Goal: Information Seeking & Learning: Learn about a topic

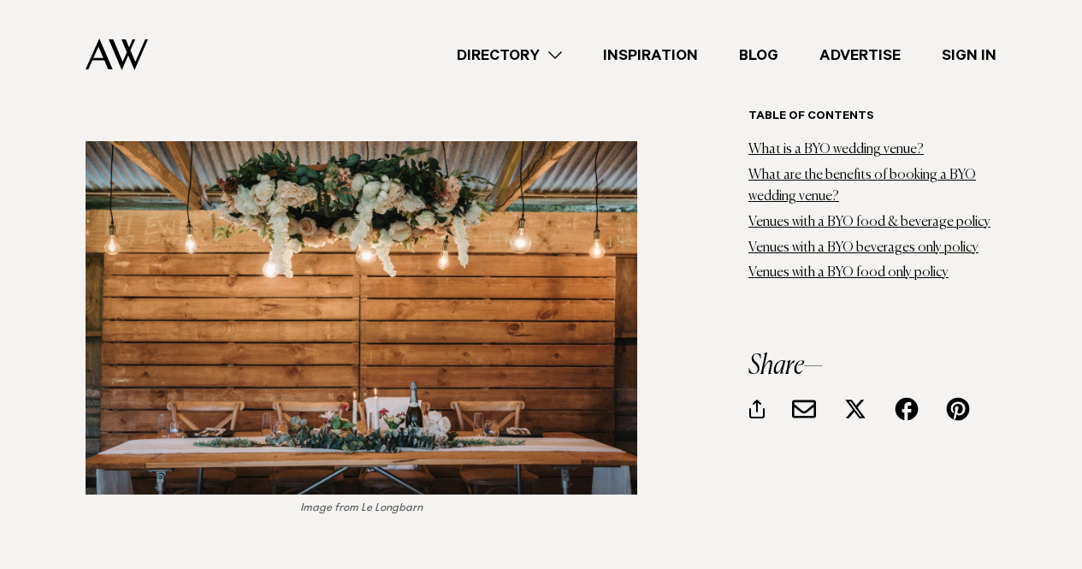
scroll to position [2978, 0]
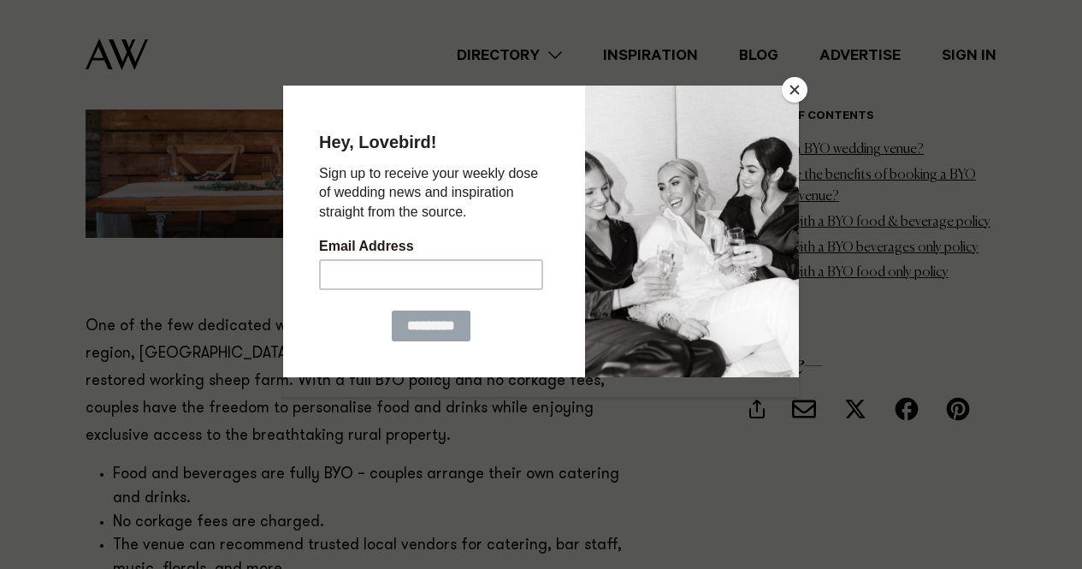
click at [799, 89] on button "Close" at bounding box center [794, 90] width 26 height 26
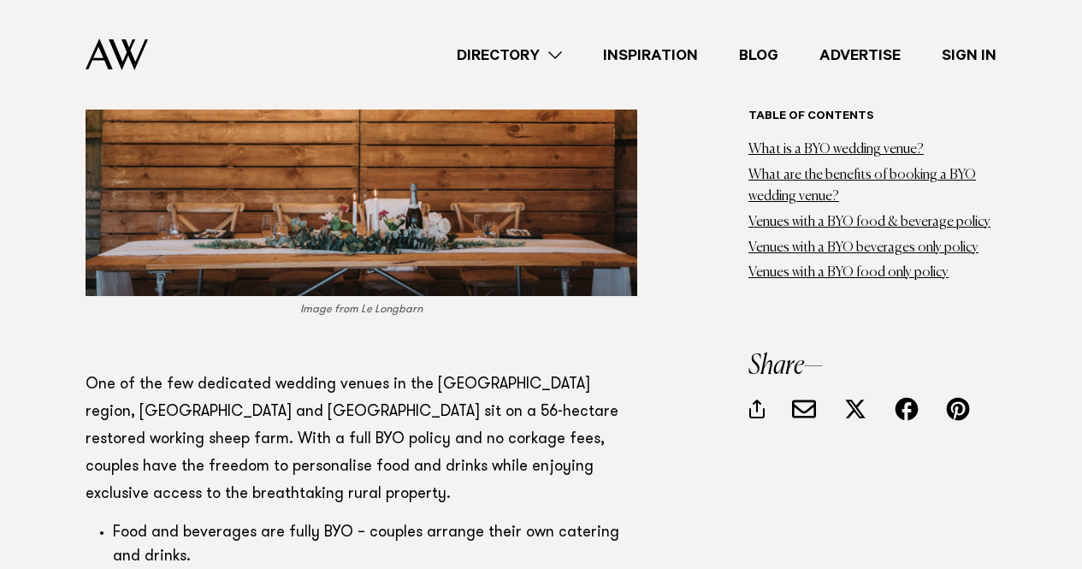
scroll to position [2550, 0]
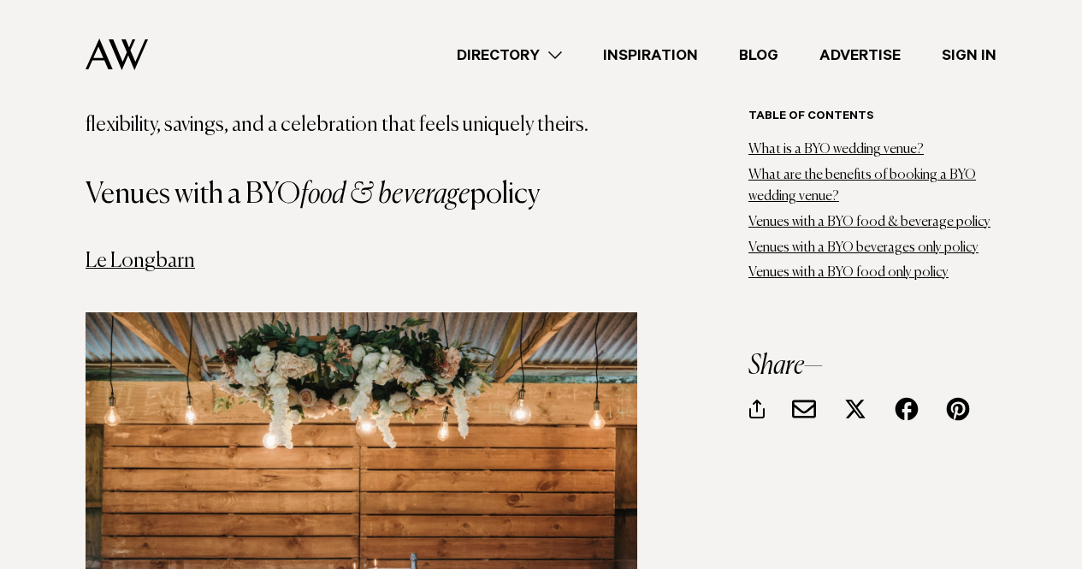
drag, startPoint x: 181, startPoint y: 241, endPoint x: 15, endPoint y: 267, distance: 167.8
drag, startPoint x: 94, startPoint y: 250, endPoint x: 56, endPoint y: 265, distance: 40.6
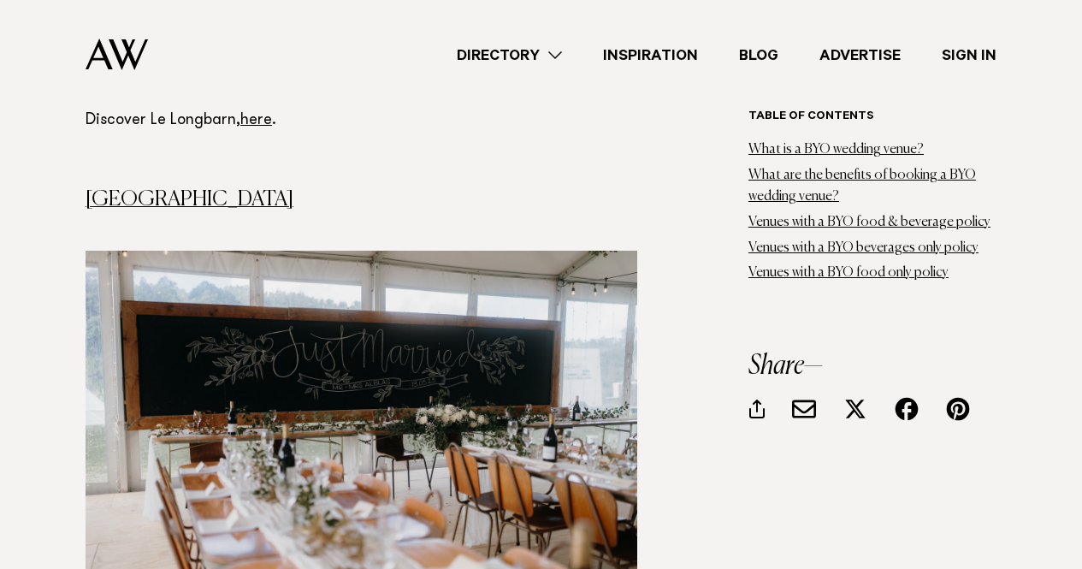
scroll to position [3405, 0]
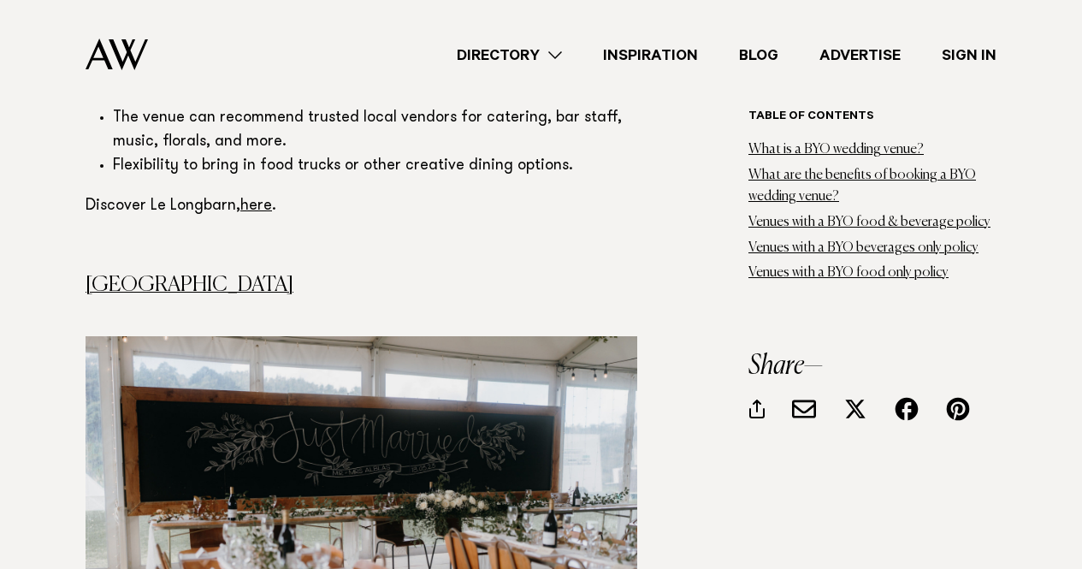
drag, startPoint x: 166, startPoint y: 271, endPoint x: 84, endPoint y: 286, distance: 83.5
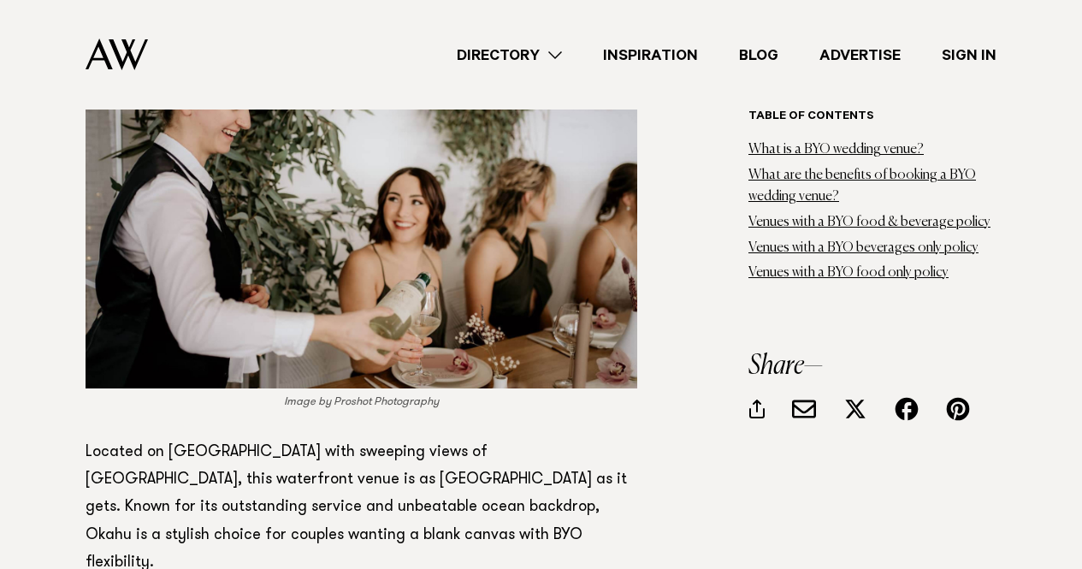
scroll to position [9903, 0]
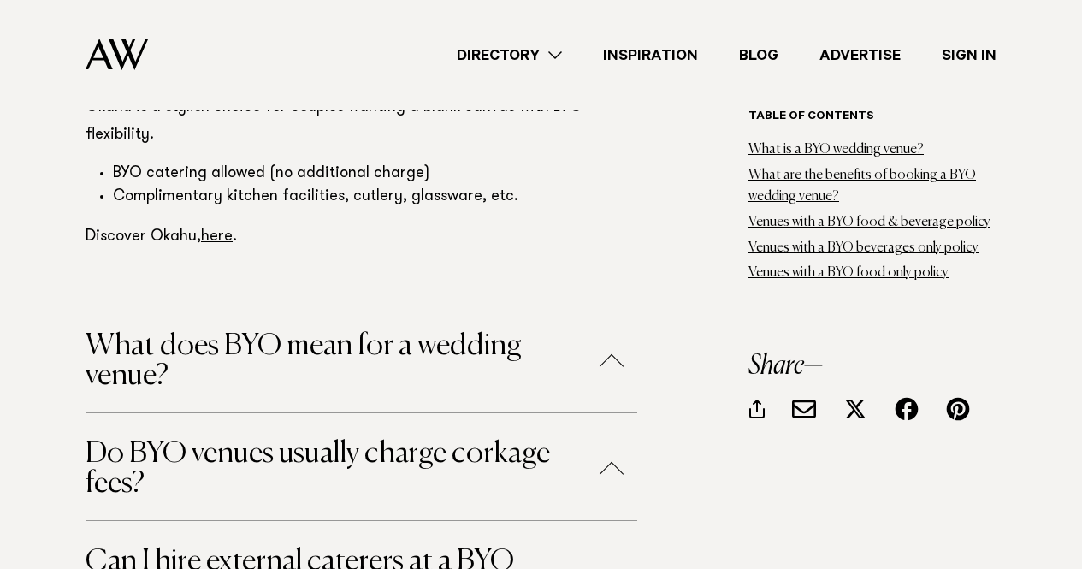
click at [626, 439] on button "Do BYO venues usually charge corkage fees?" at bounding box center [360, 469] width 551 height 60
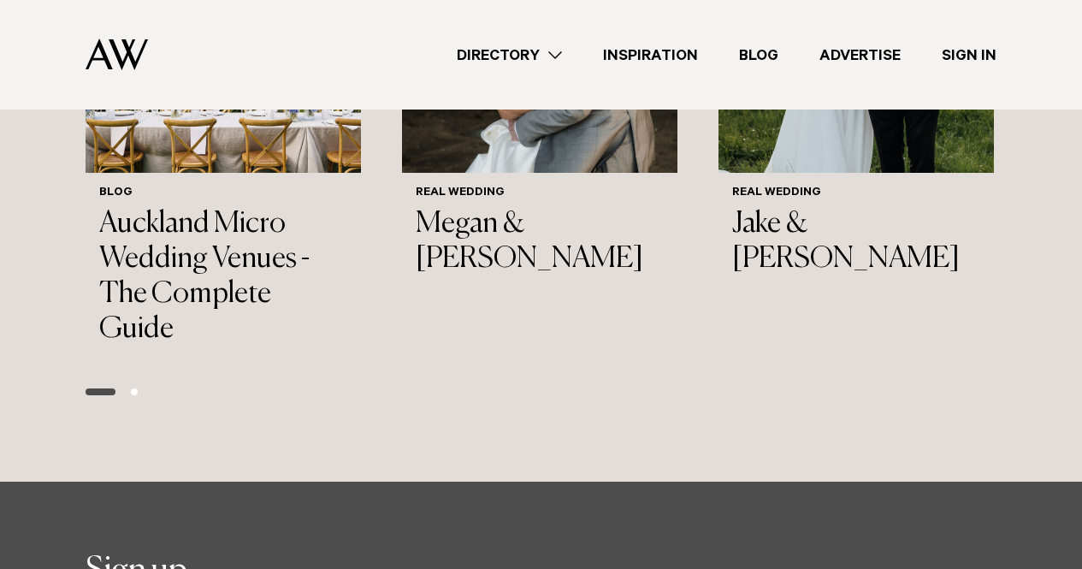
scroll to position [11271, 0]
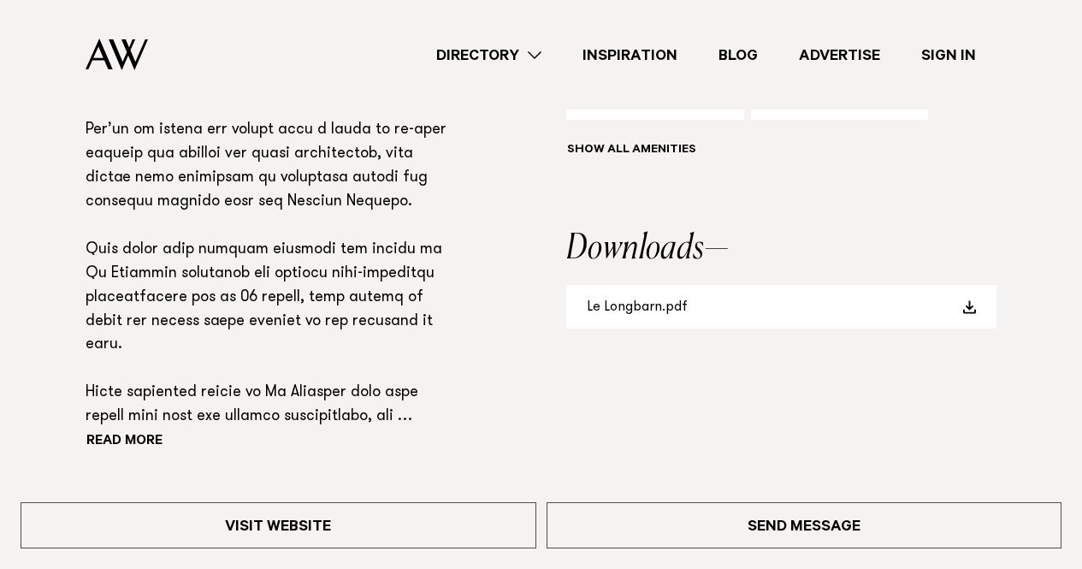
scroll to position [1111, 0]
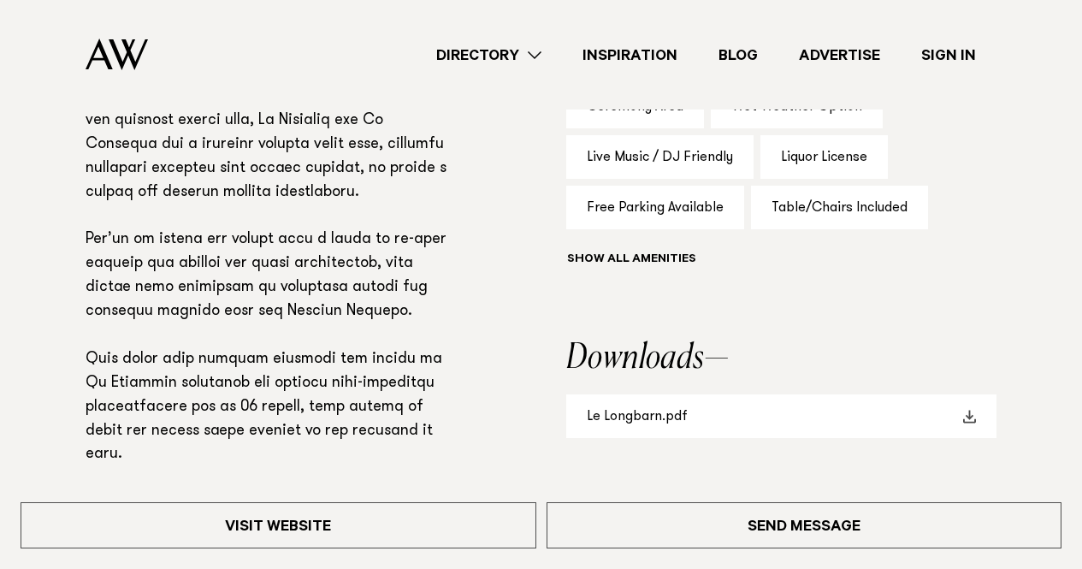
click at [709, 410] on link "Le Longbarn.pdf" at bounding box center [781, 416] width 430 height 44
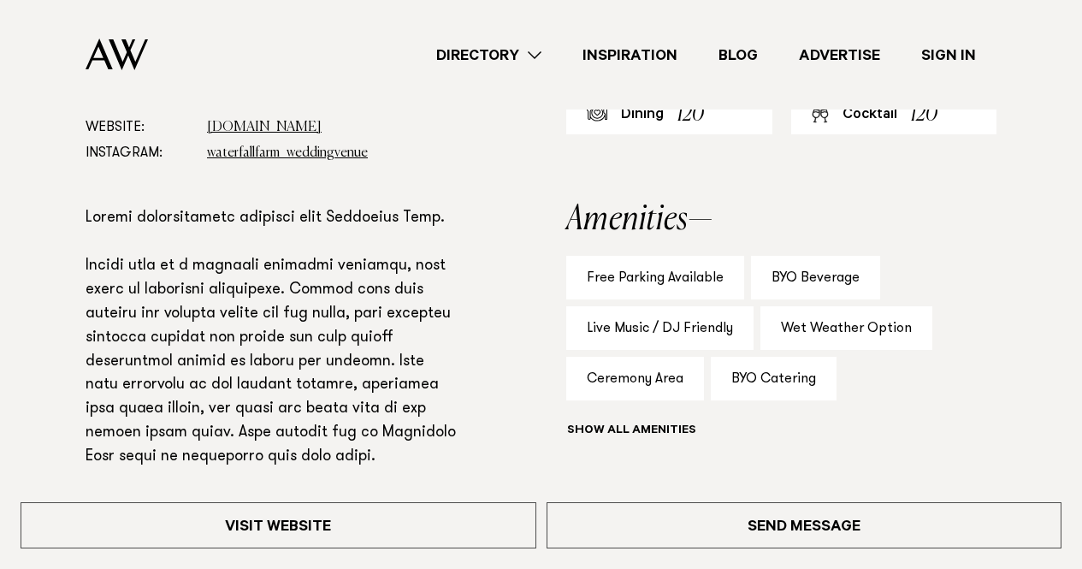
scroll to position [769, 0]
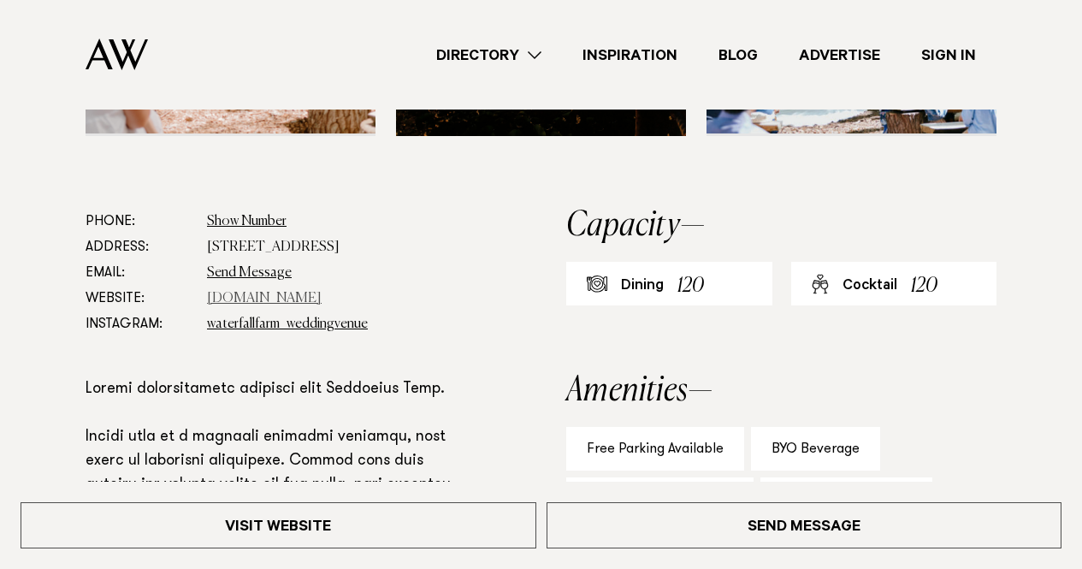
click at [239, 305] on link "www.waterfallfarm.net" at bounding box center [264, 299] width 115 height 14
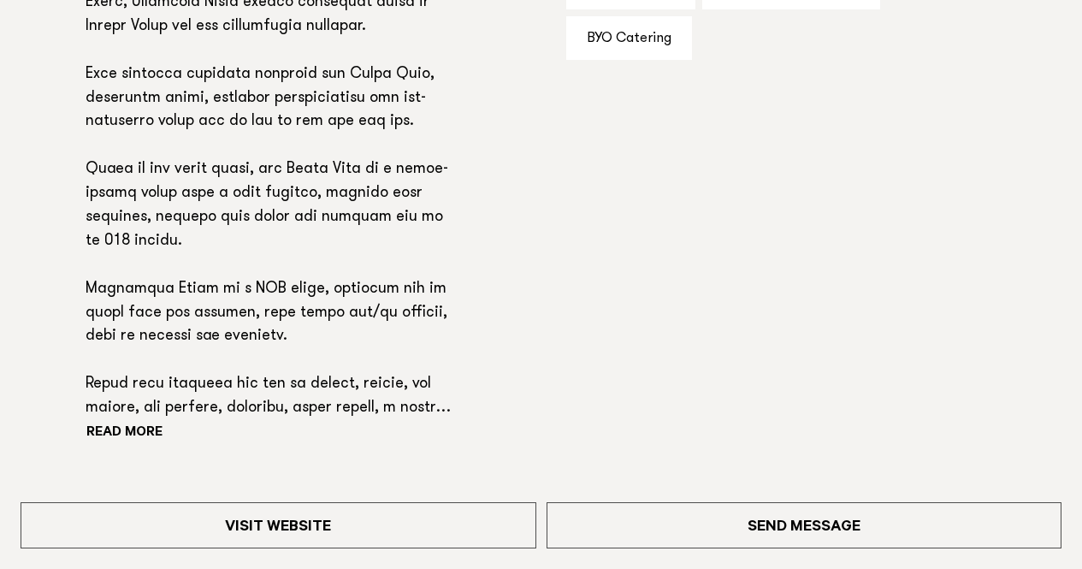
scroll to position [1283, 0]
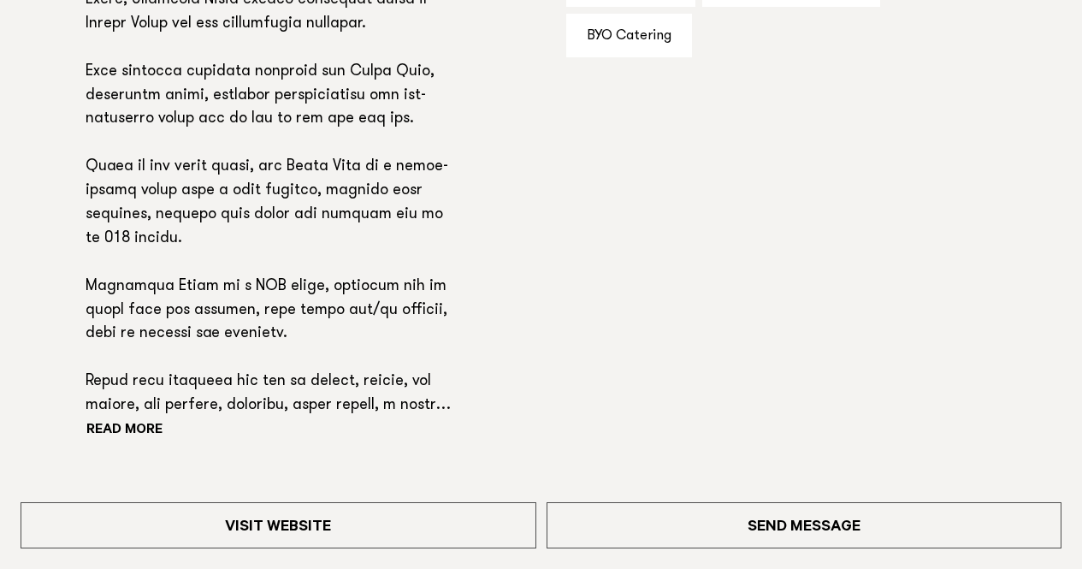
click at [121, 412] on div "Read more" at bounding box center [270, 192] width 370 height 503
click at [131, 418] on button "Read more" at bounding box center [162, 431] width 154 height 26
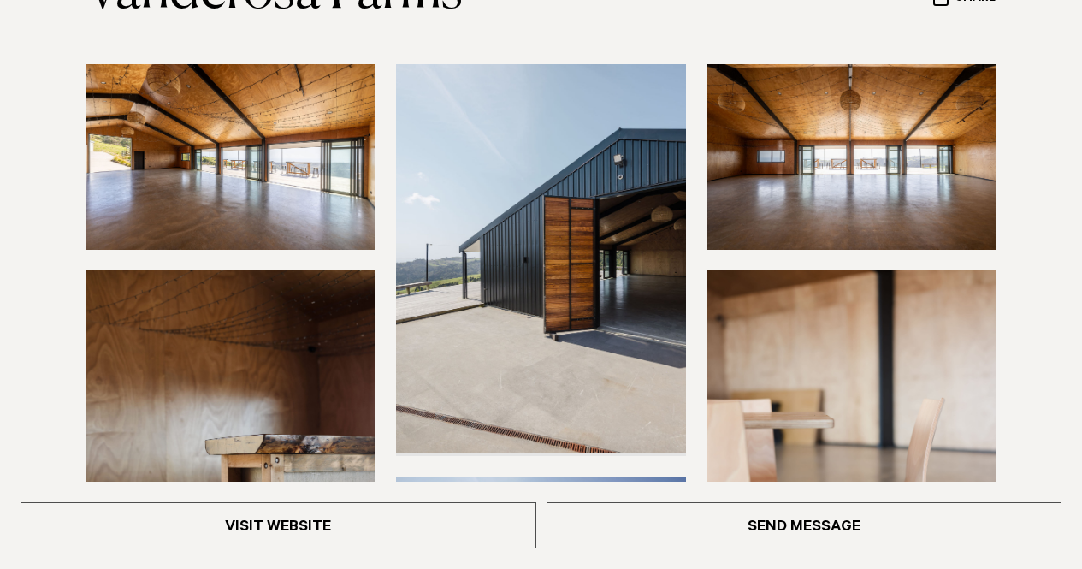
scroll to position [513, 0]
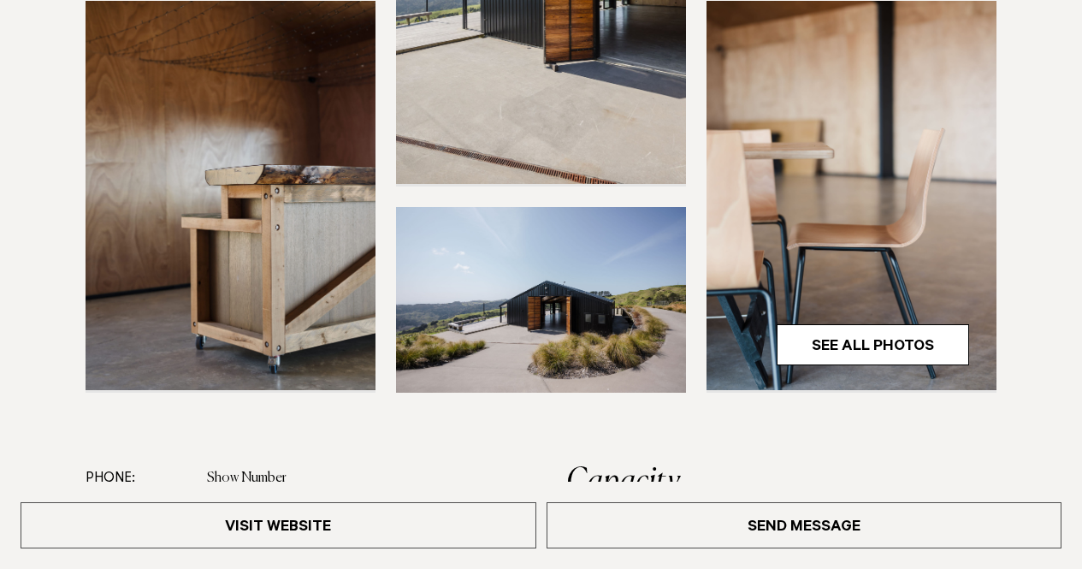
click at [287, 111] on img at bounding box center [230, 195] width 290 height 389
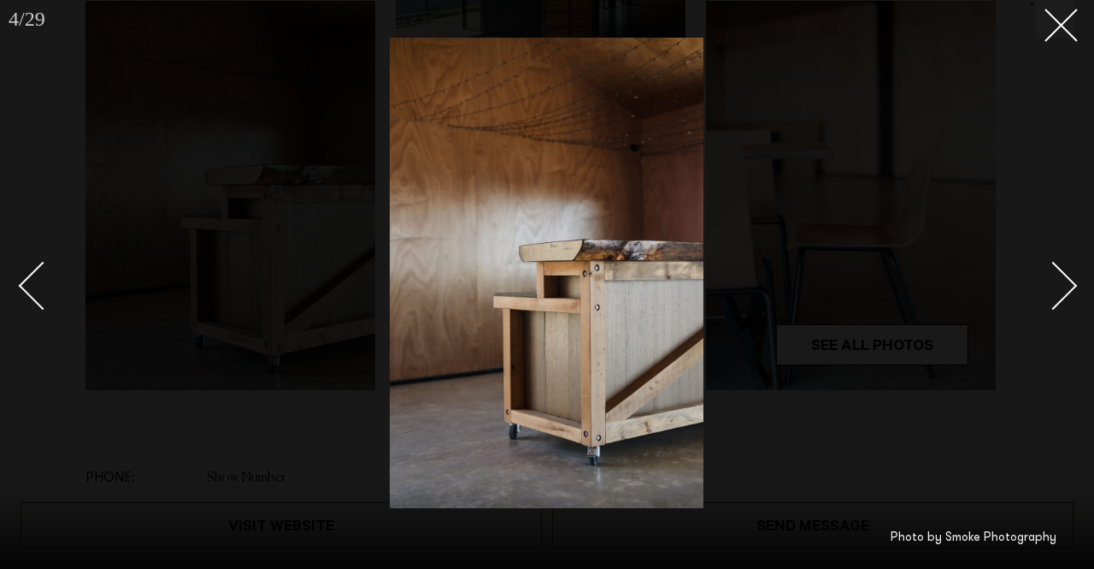
click at [1063, 280] on div "Next slide" at bounding box center [1053, 285] width 49 height 49
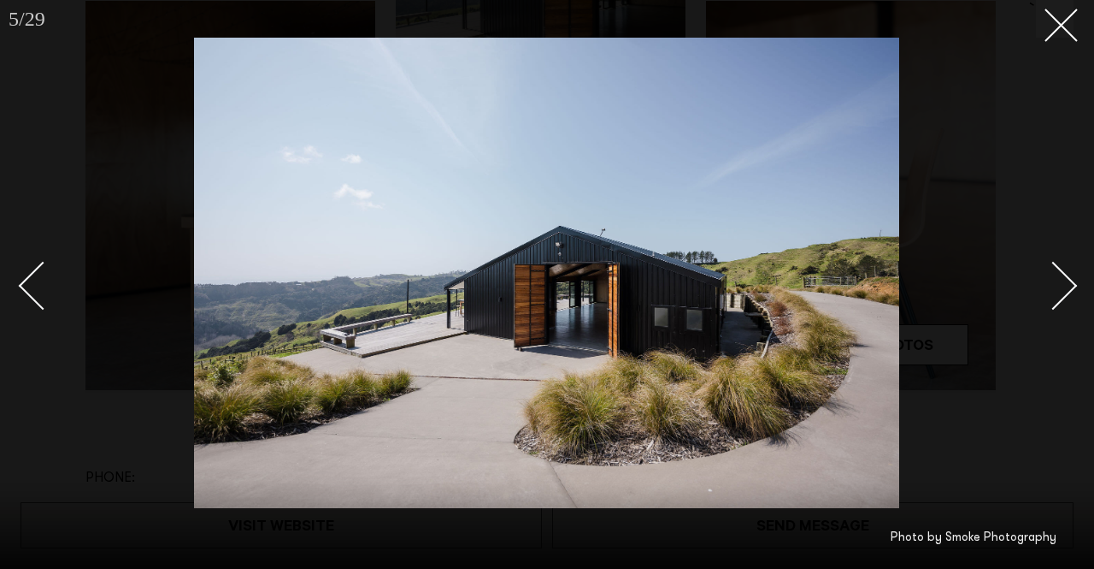
click at [1063, 280] on div "Next slide" at bounding box center [1053, 285] width 49 height 49
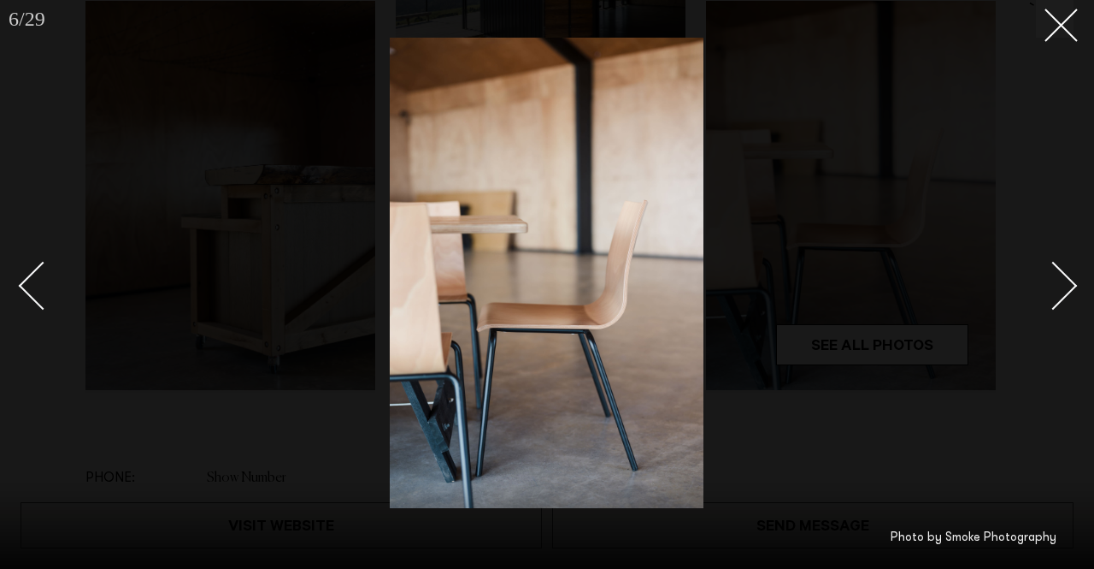
click at [1063, 280] on div "Next slide" at bounding box center [1053, 285] width 49 height 49
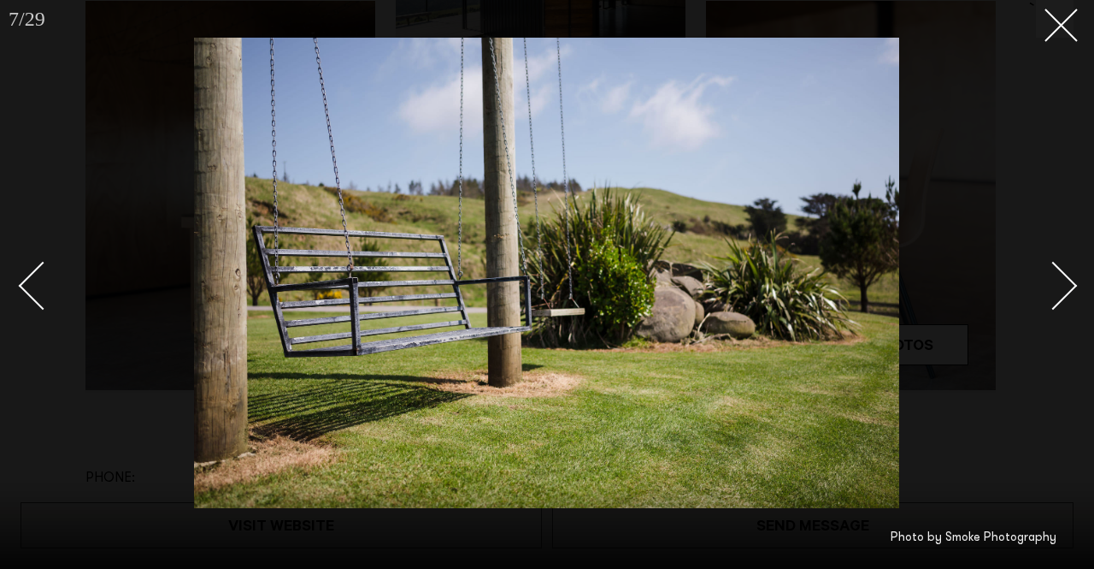
click at [1063, 280] on div "Next slide" at bounding box center [1053, 285] width 49 height 49
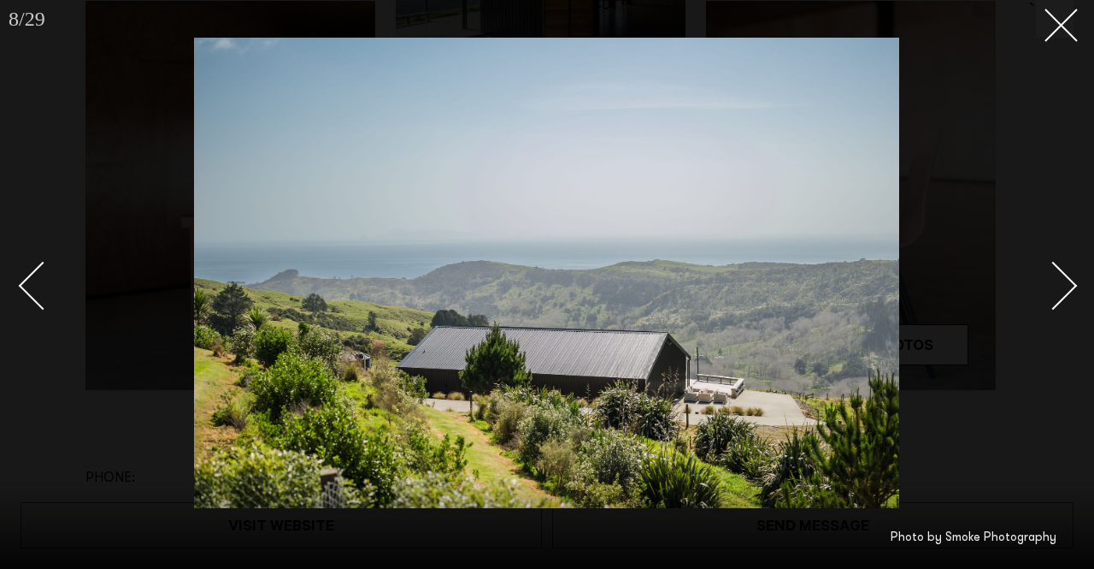
click at [1063, 280] on div "Next slide" at bounding box center [1053, 285] width 49 height 49
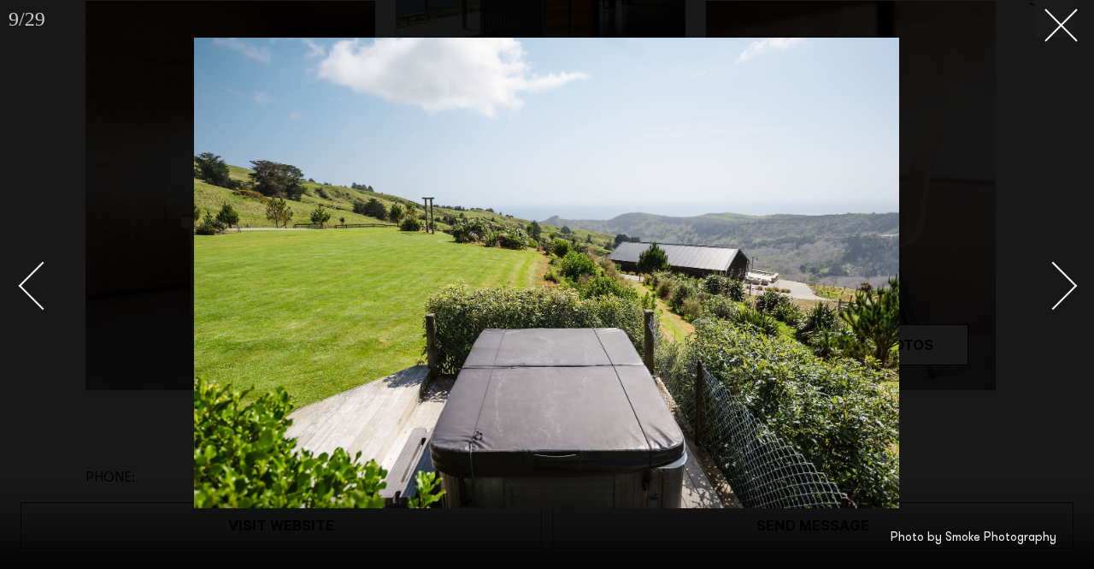
click at [1063, 280] on div "Next slide" at bounding box center [1053, 285] width 49 height 49
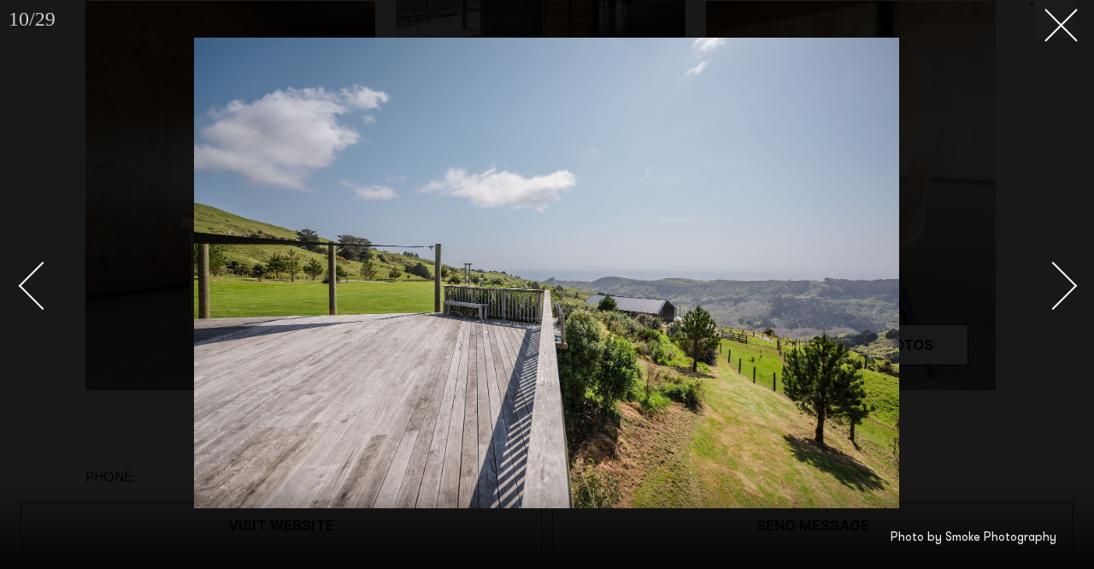
click at [1063, 280] on div "Next slide" at bounding box center [1053, 285] width 49 height 49
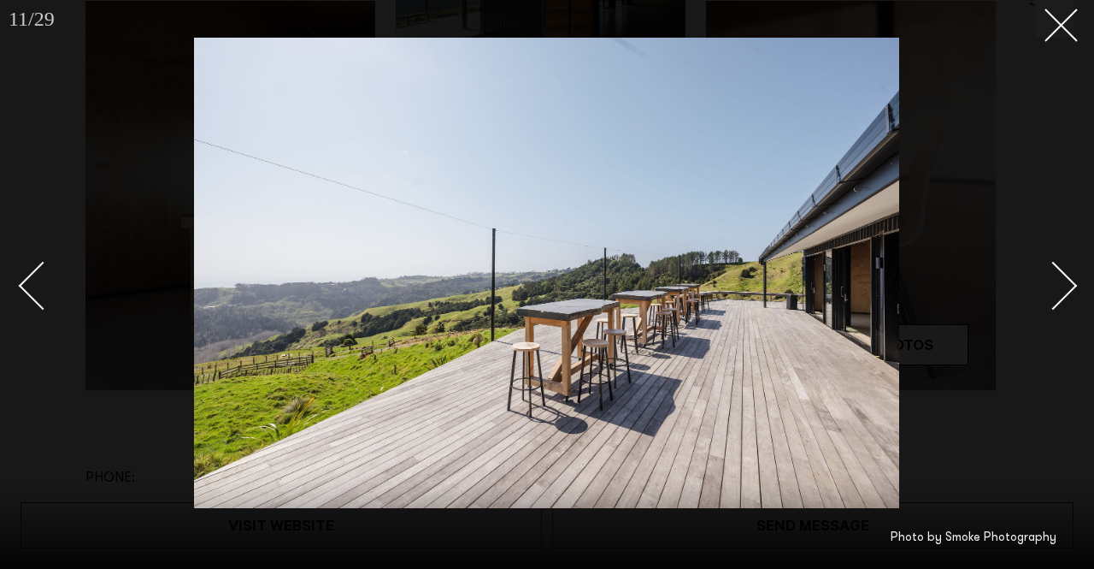
click at [1063, 280] on div "Next slide" at bounding box center [1053, 285] width 49 height 49
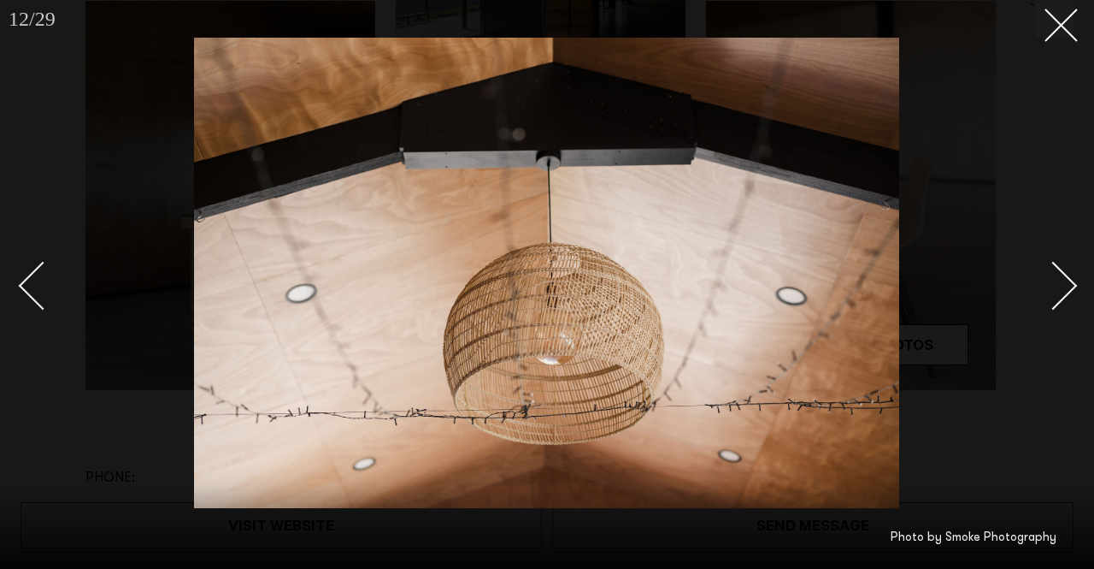
click at [1063, 280] on div "Next slide" at bounding box center [1053, 285] width 49 height 49
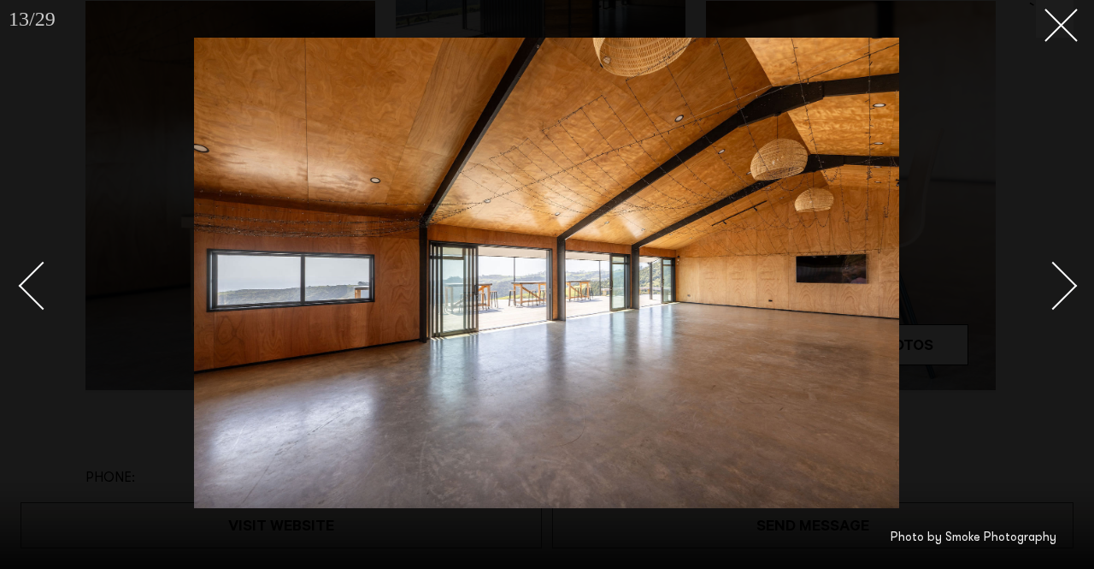
click at [1063, 280] on div "Next slide" at bounding box center [1053, 285] width 49 height 49
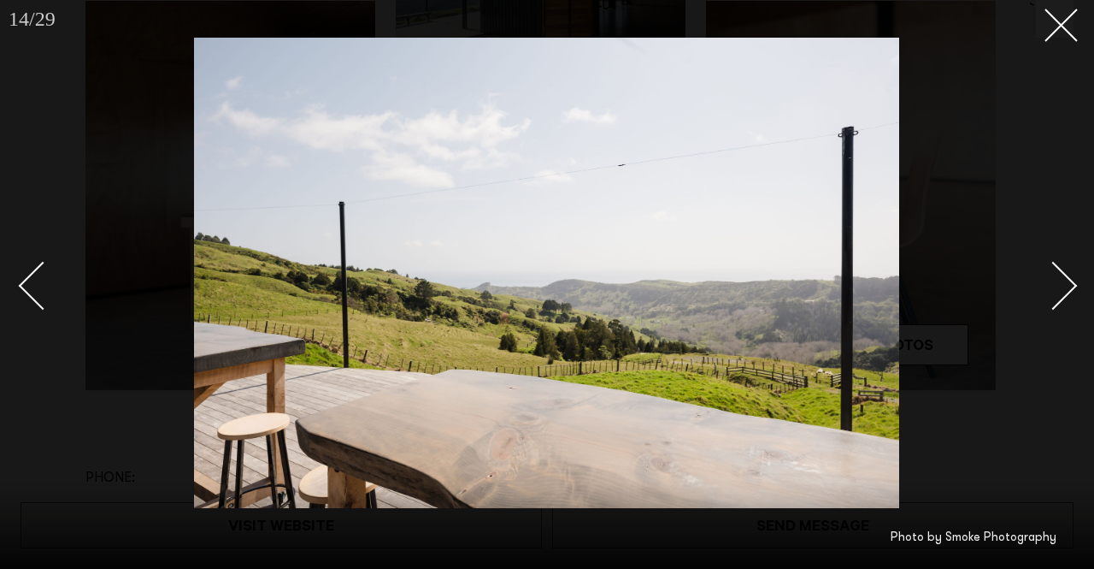
click at [1063, 280] on div "Next slide" at bounding box center [1053, 285] width 49 height 49
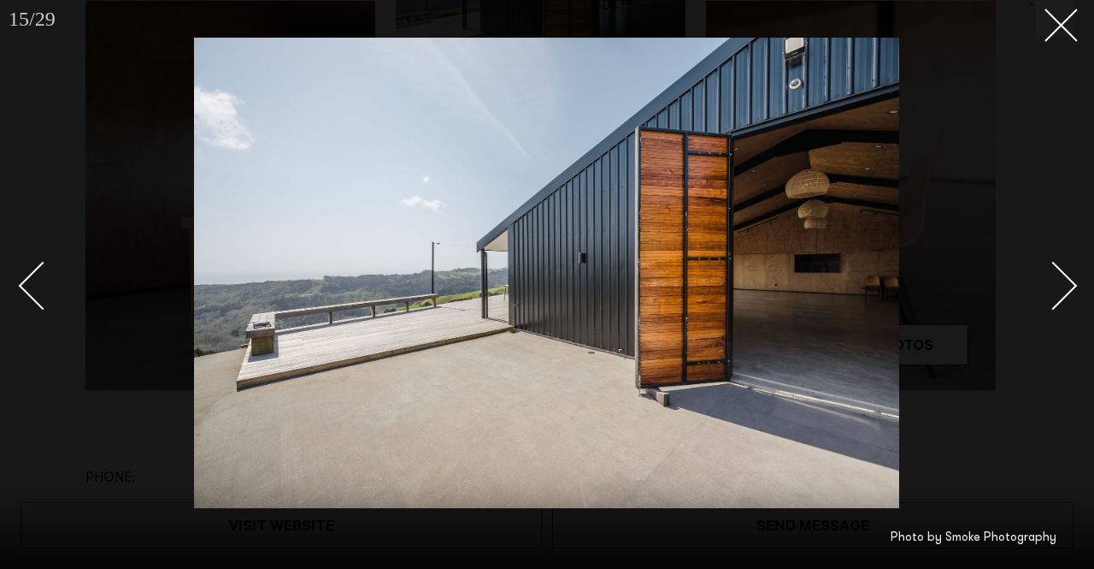
click at [1063, 280] on div "Next slide" at bounding box center [1053, 285] width 49 height 49
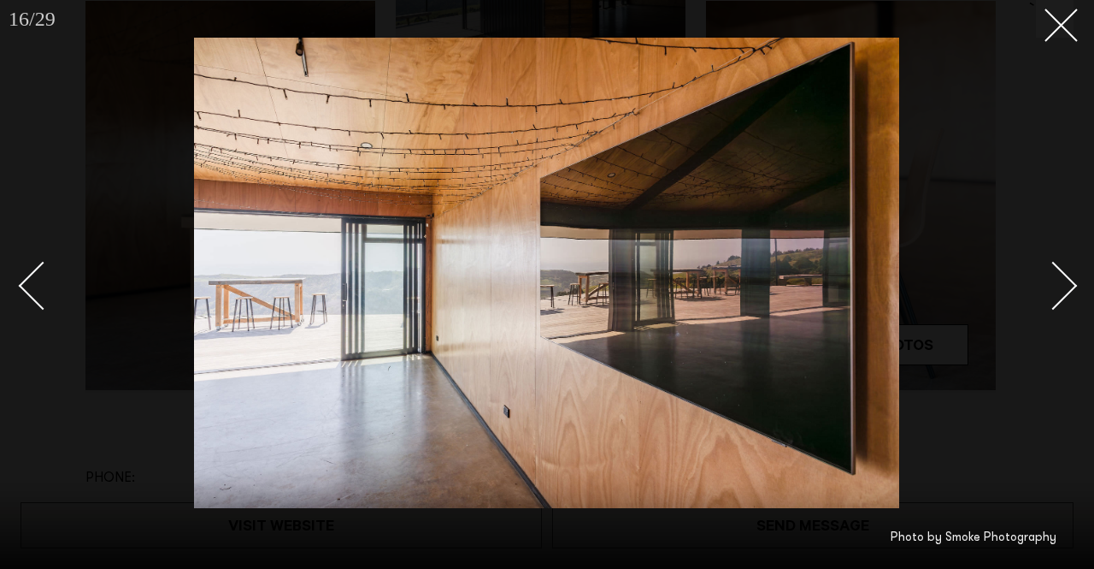
click at [1063, 280] on div "Next slide" at bounding box center [1053, 285] width 49 height 49
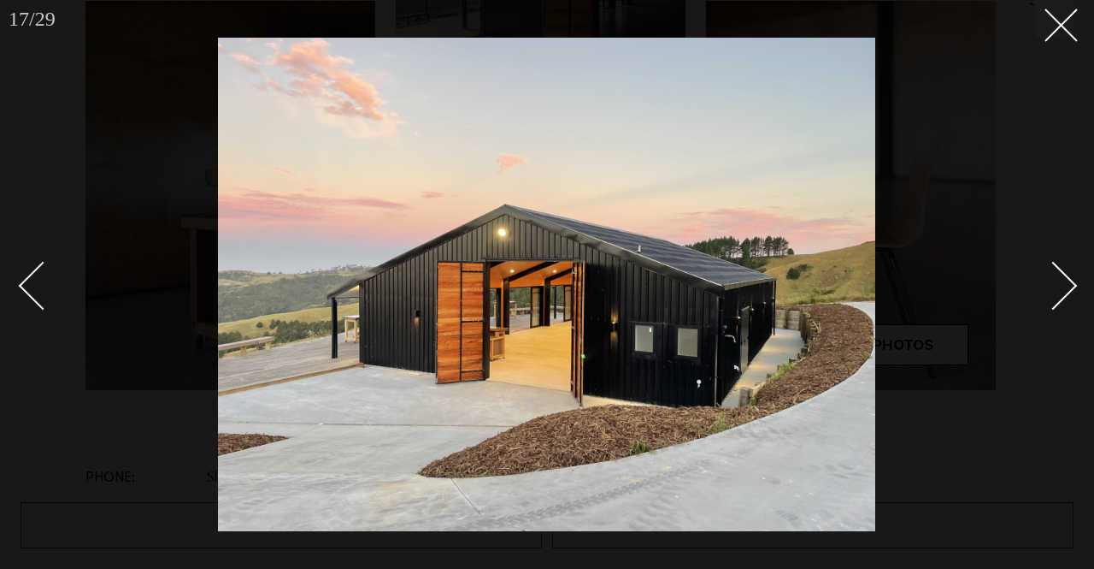
click at [1063, 280] on div "Next slide" at bounding box center [1053, 285] width 49 height 49
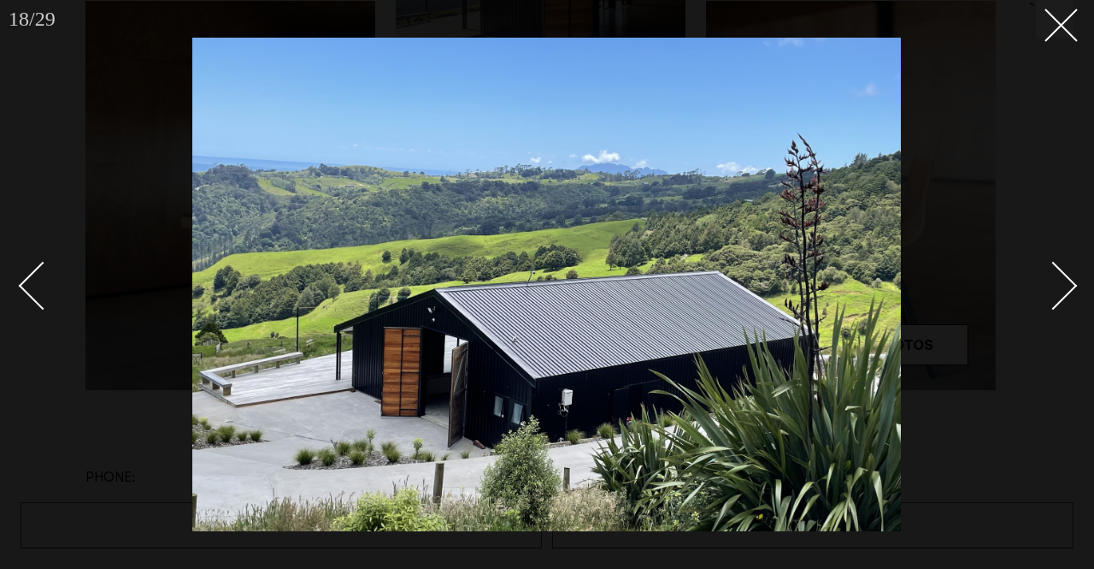
click at [1063, 280] on div "Next slide" at bounding box center [1053, 285] width 49 height 49
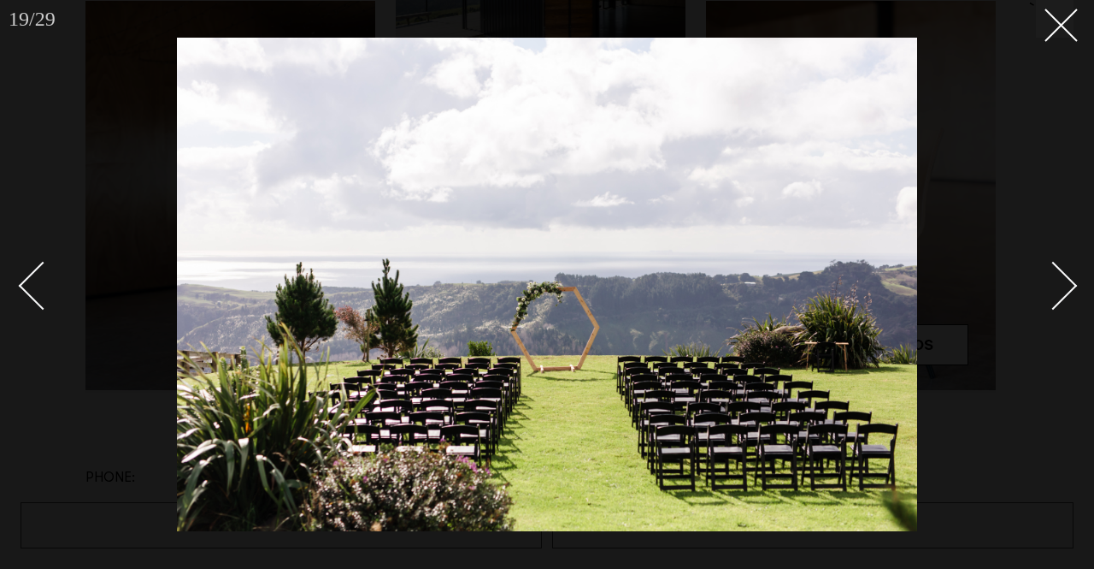
click at [1063, 280] on div "Next slide" at bounding box center [1053, 285] width 49 height 49
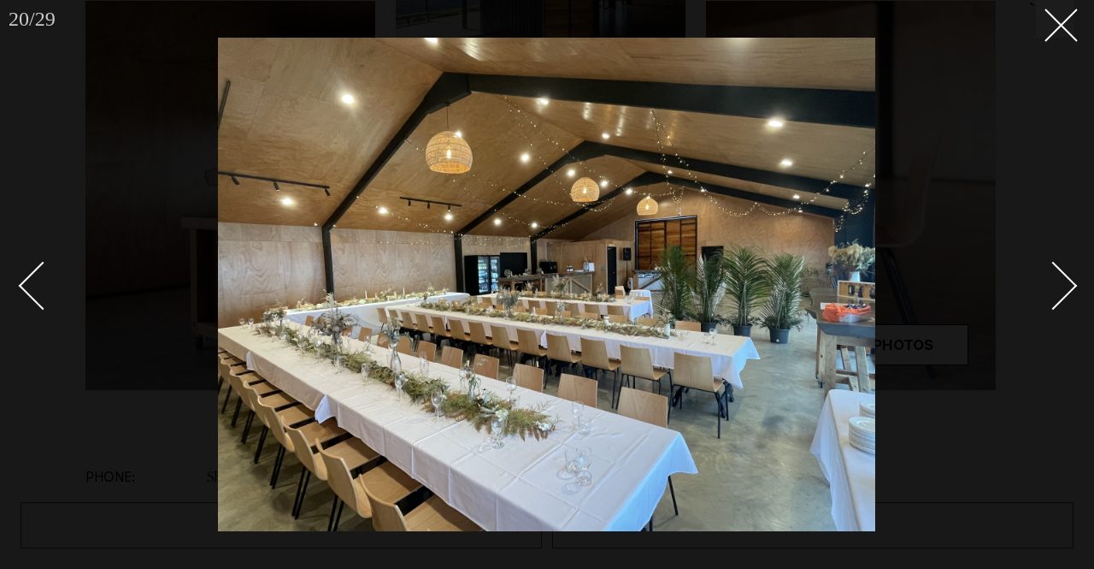
click at [1063, 280] on div "Next slide" at bounding box center [1053, 285] width 49 height 49
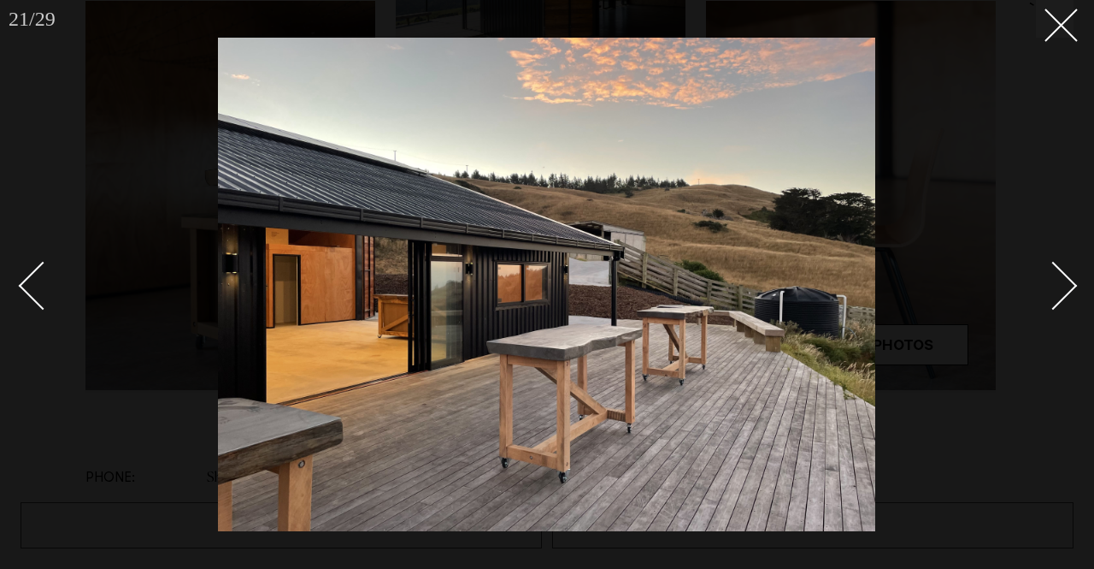
click at [1063, 280] on div "Next slide" at bounding box center [1053, 285] width 49 height 49
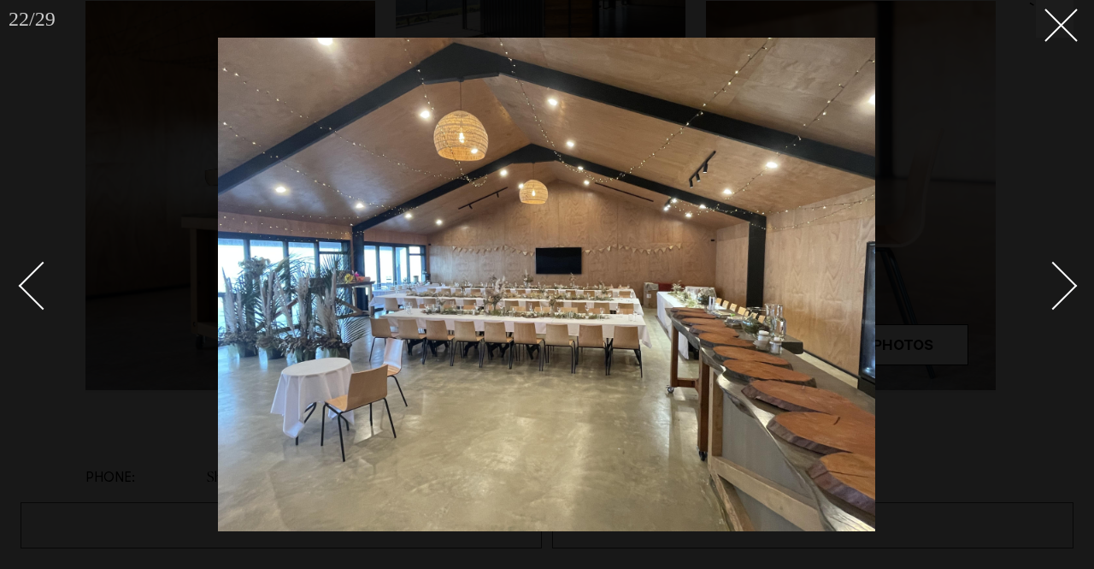
click at [1063, 280] on div "Next slide" at bounding box center [1053, 285] width 49 height 49
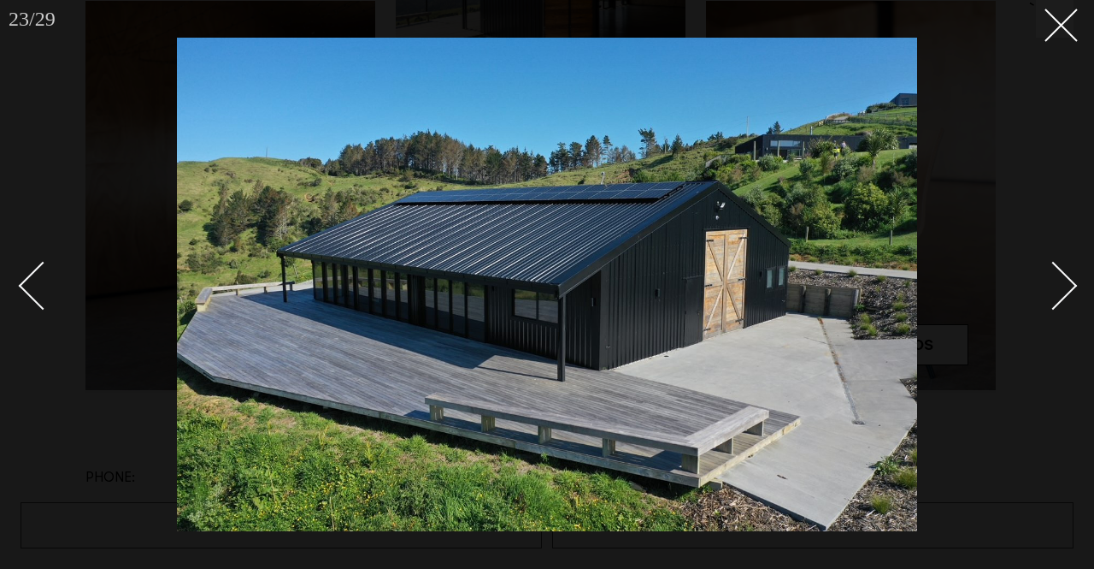
click at [1063, 280] on div "Next slide" at bounding box center [1053, 285] width 49 height 49
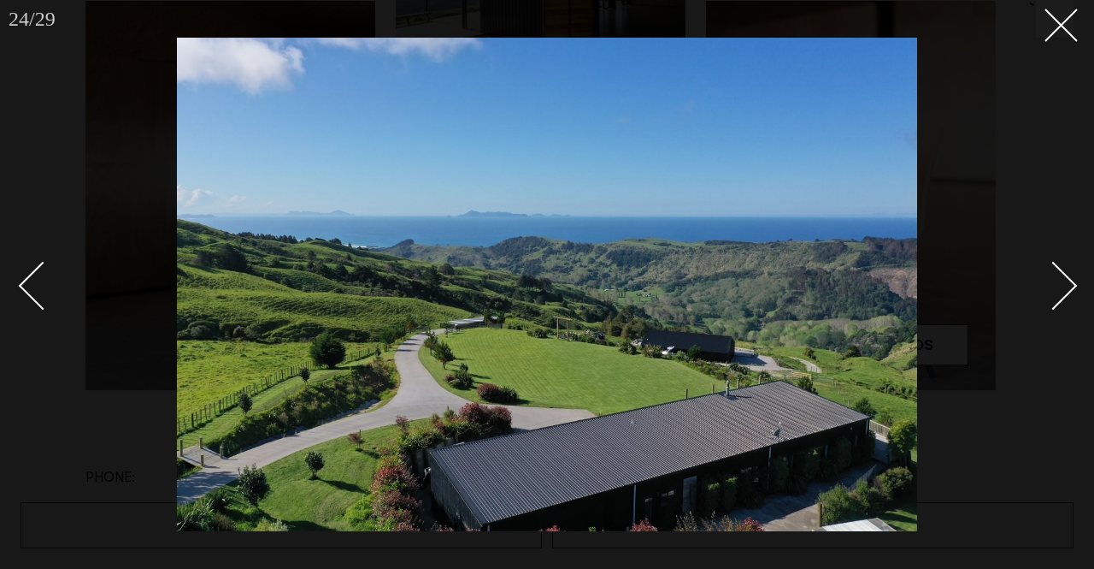
click at [1063, 280] on div "Next slide" at bounding box center [1053, 285] width 49 height 49
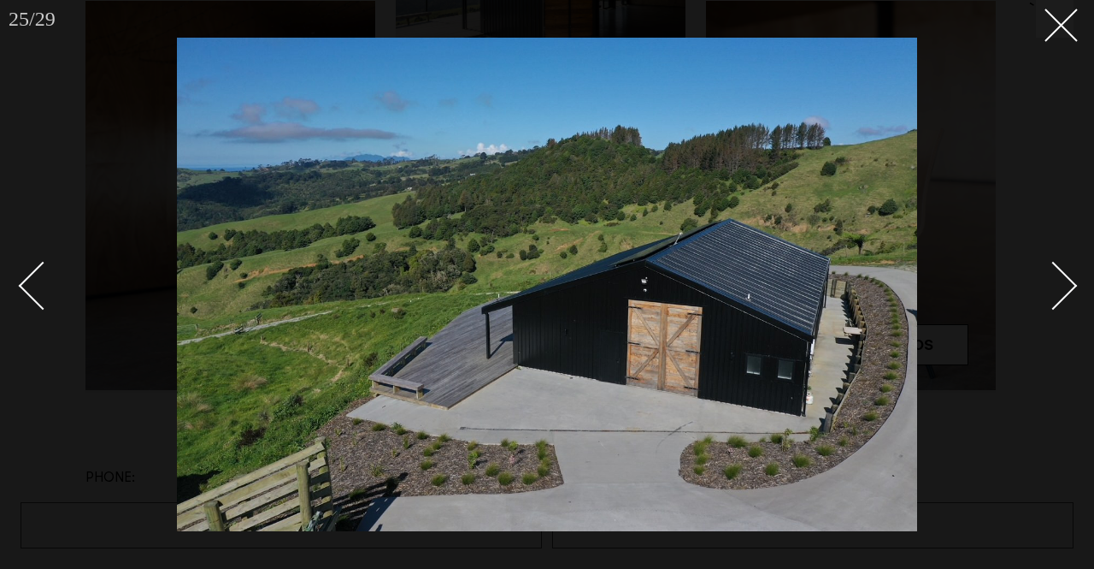
click at [1063, 280] on div "Next slide" at bounding box center [1053, 285] width 49 height 49
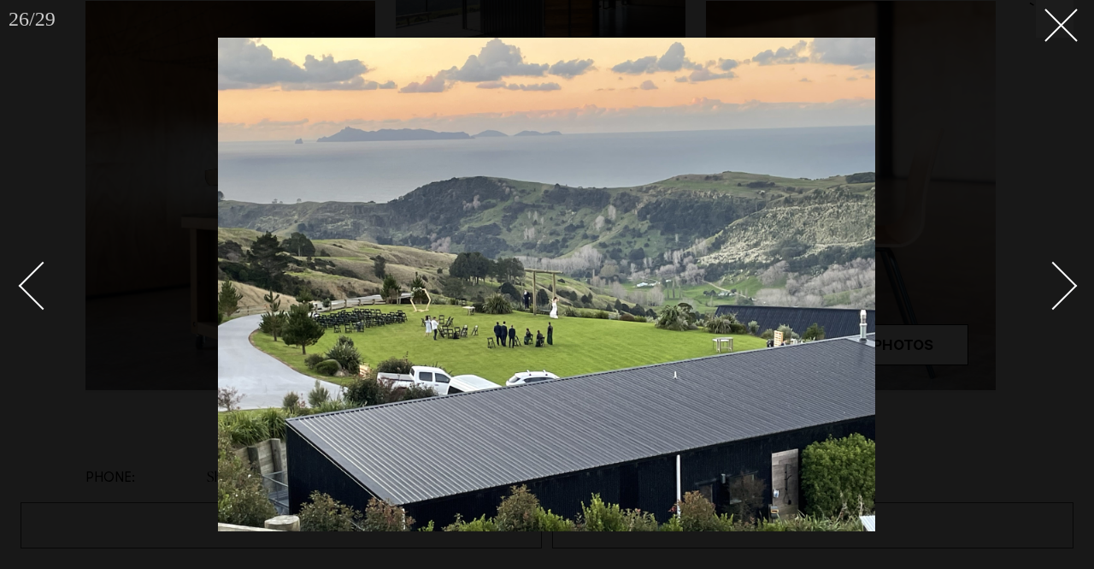
click at [1063, 280] on div "Next slide" at bounding box center [1053, 285] width 49 height 49
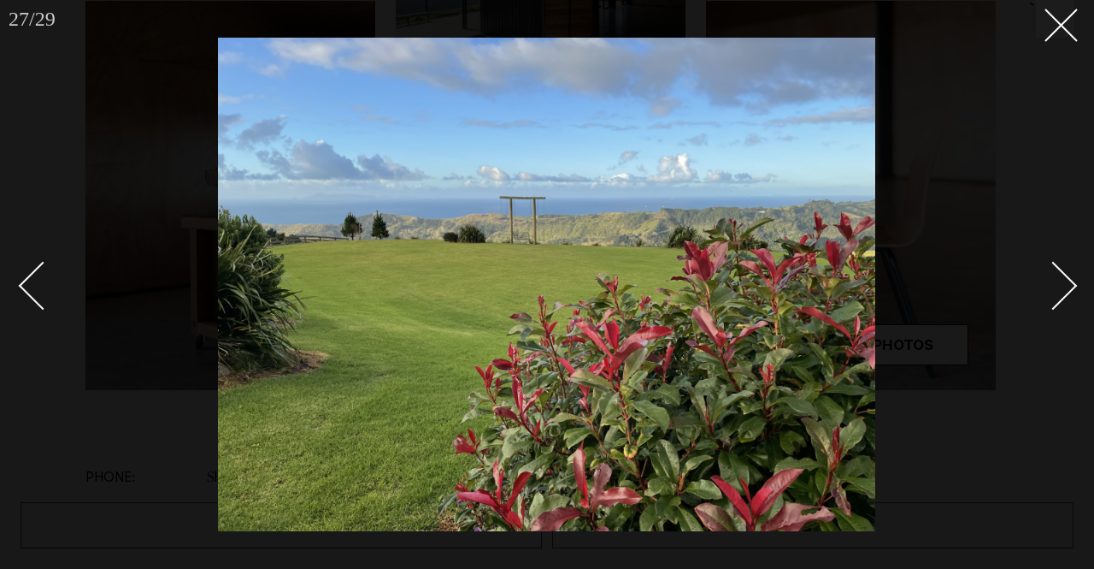
click at [1063, 280] on div "Next slide" at bounding box center [1053, 285] width 49 height 49
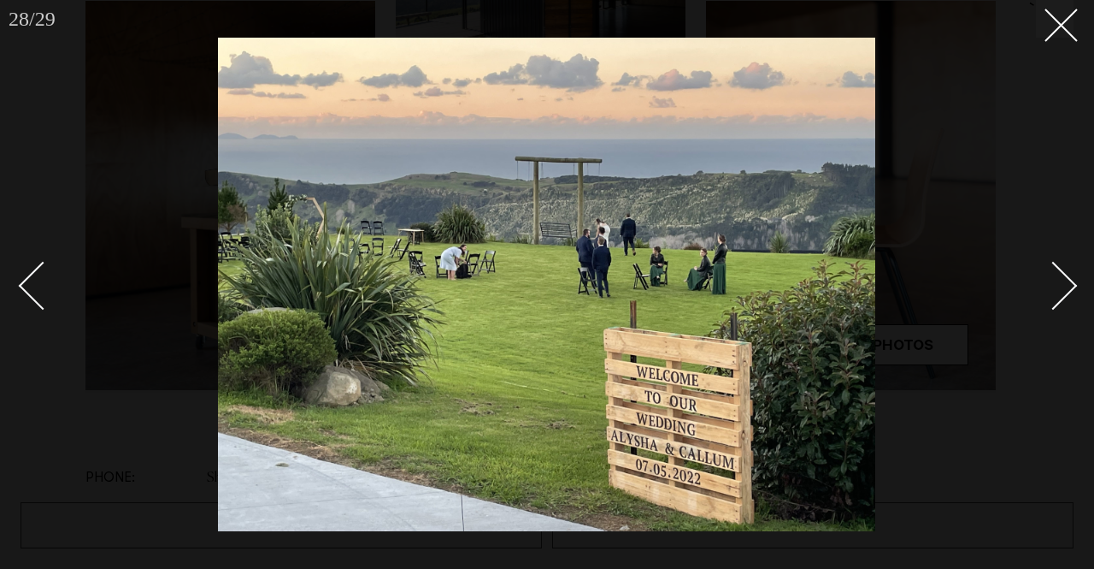
click at [1063, 280] on div "Next slide" at bounding box center [1053, 285] width 49 height 49
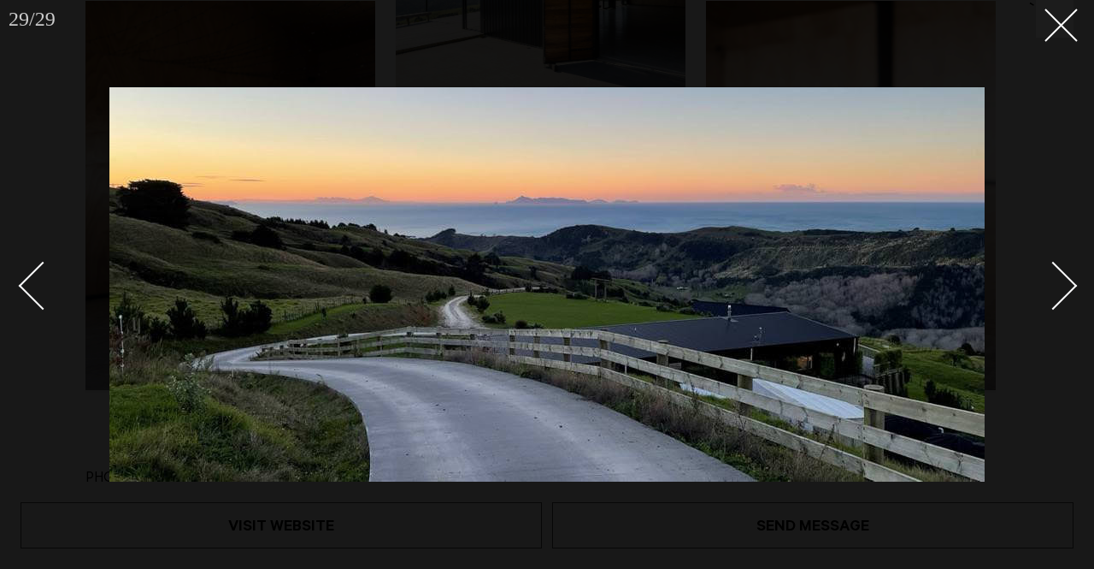
click at [1063, 280] on div "Next slide" at bounding box center [1053, 285] width 49 height 49
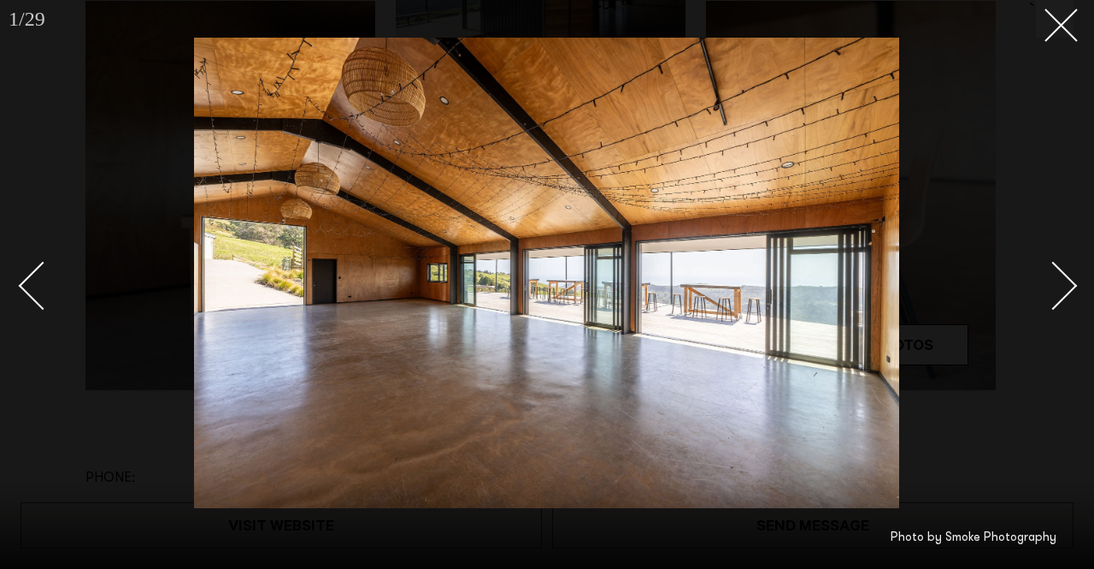
click at [1063, 280] on div "Next slide" at bounding box center [1053, 285] width 49 height 49
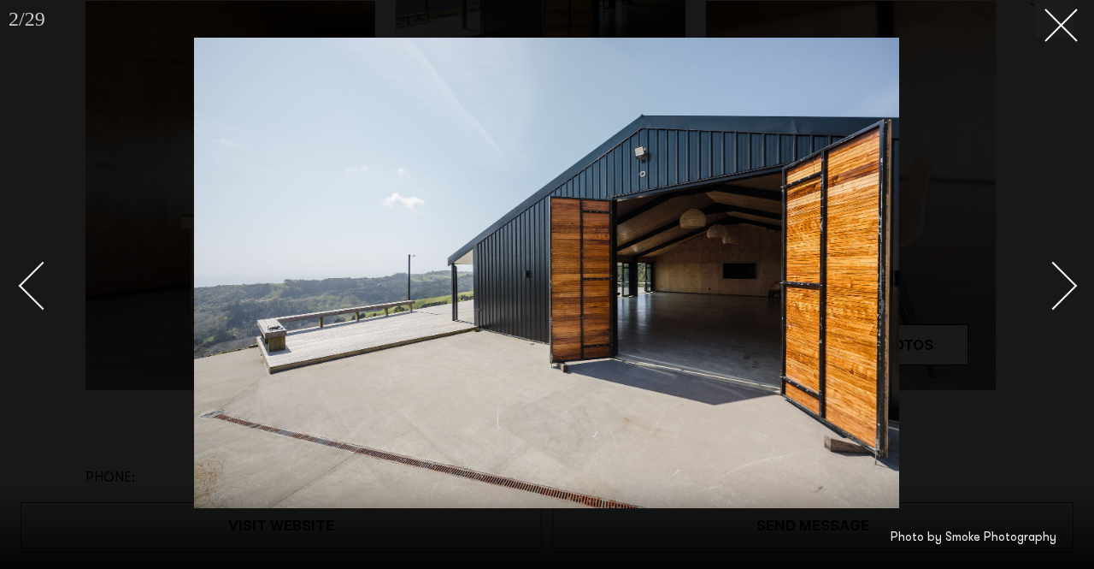
drag, startPoint x: 1064, startPoint y: 18, endPoint x: 982, endPoint y: 3, distance: 82.7
click at [1064, 18] on icon at bounding box center [1055, 19] width 21 height 21
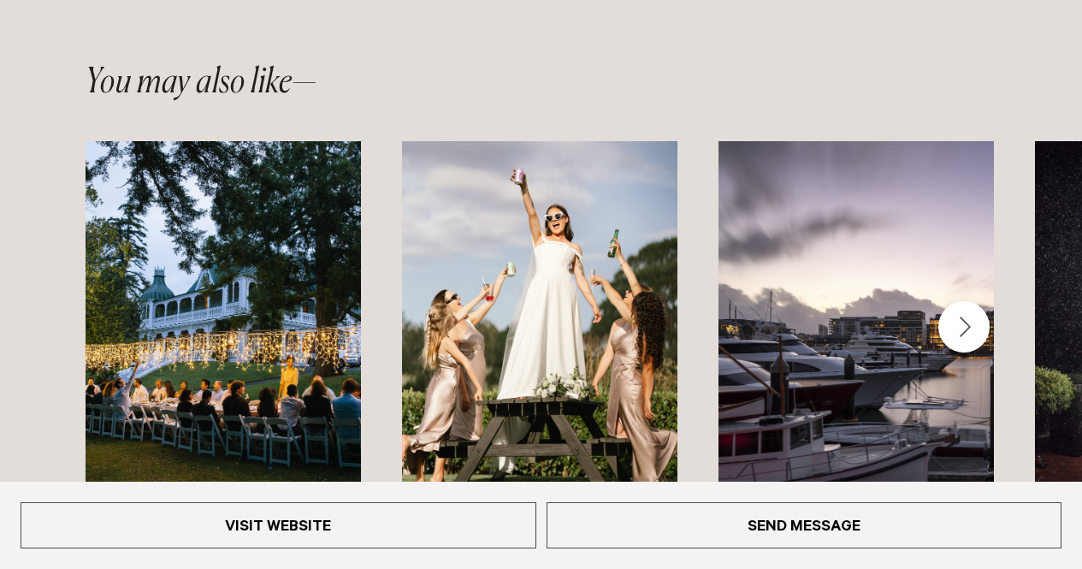
scroll to position [2301, 0]
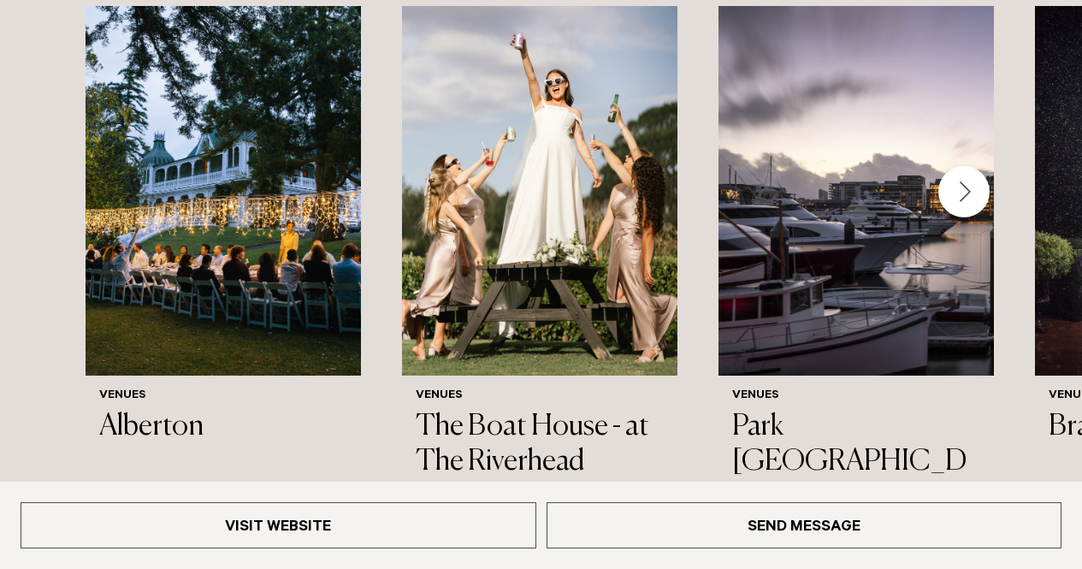
click at [956, 166] on div "Next slide" at bounding box center [963, 191] width 51 height 51
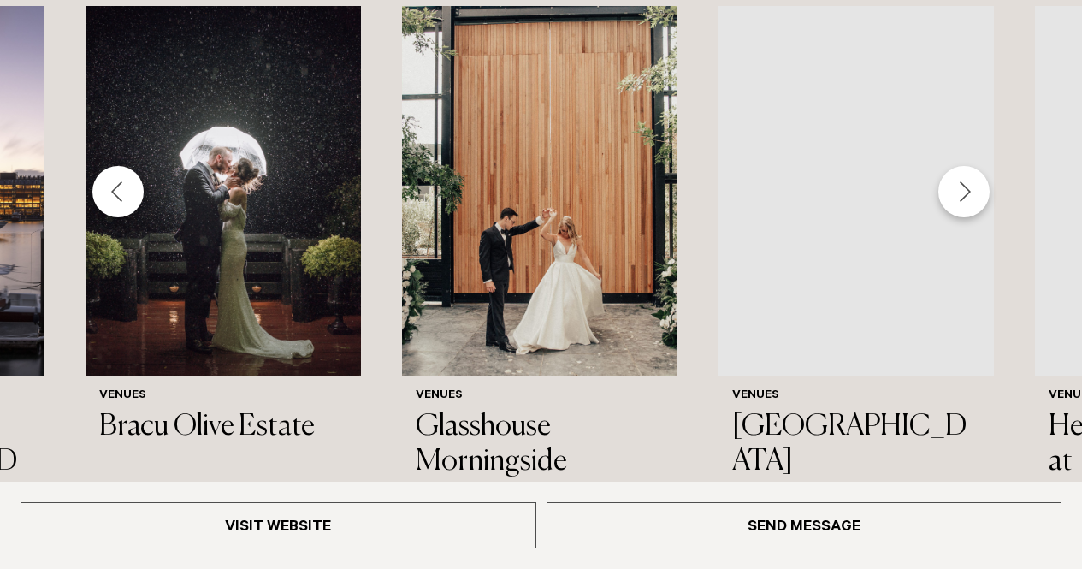
click at [955, 166] on div "Next slide" at bounding box center [963, 191] width 51 height 51
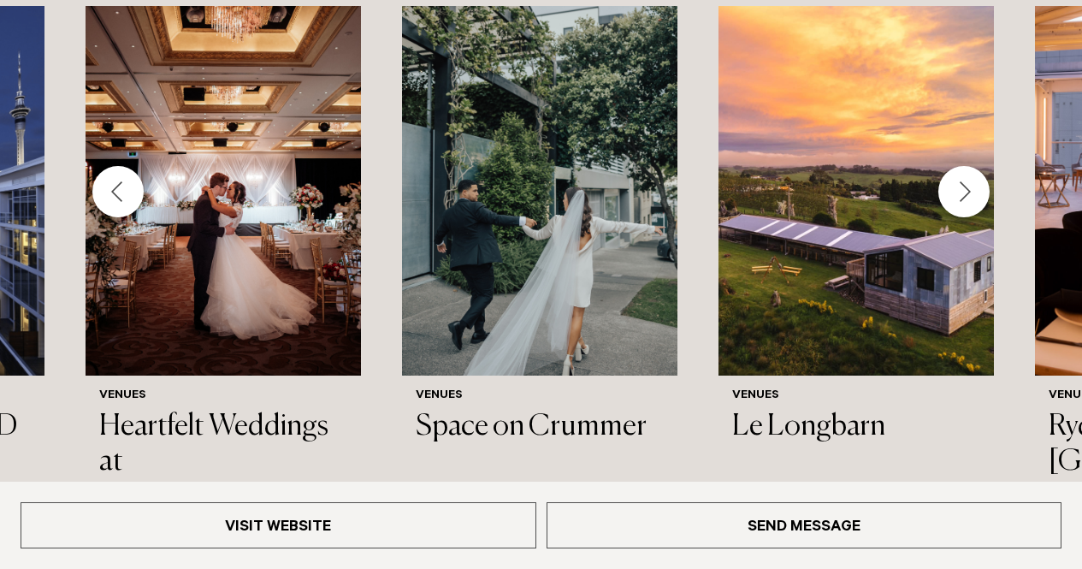
click at [955, 166] on div "Next slide" at bounding box center [963, 191] width 51 height 51
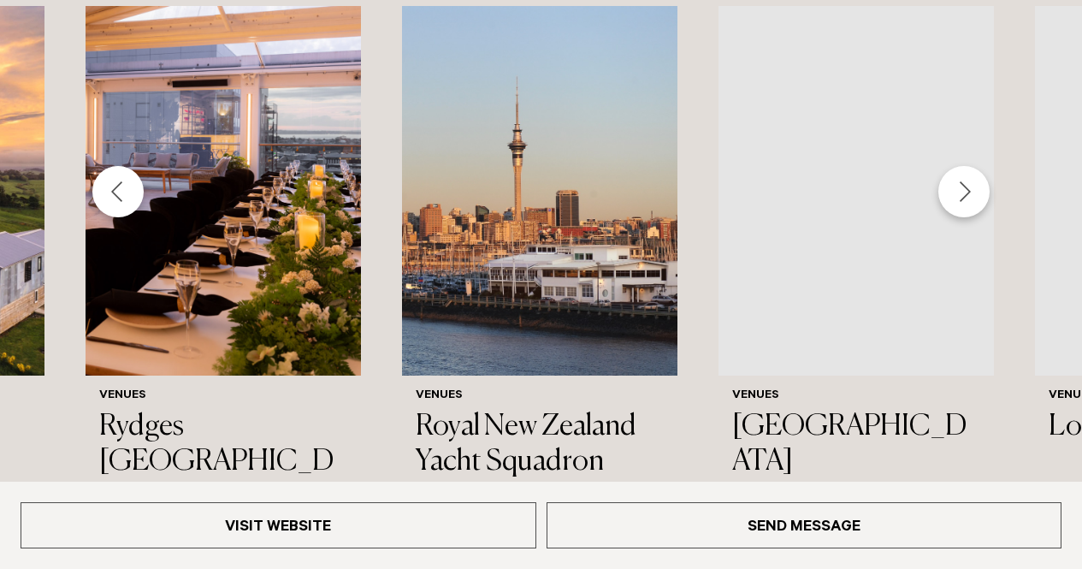
click at [955, 166] on div "Next slide" at bounding box center [963, 191] width 51 height 51
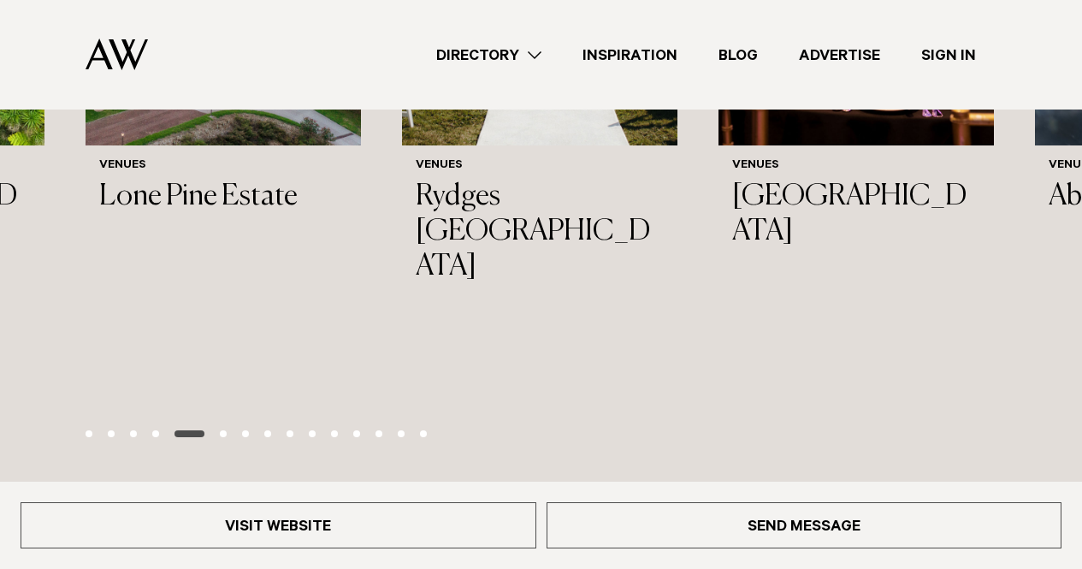
scroll to position [2530, 0]
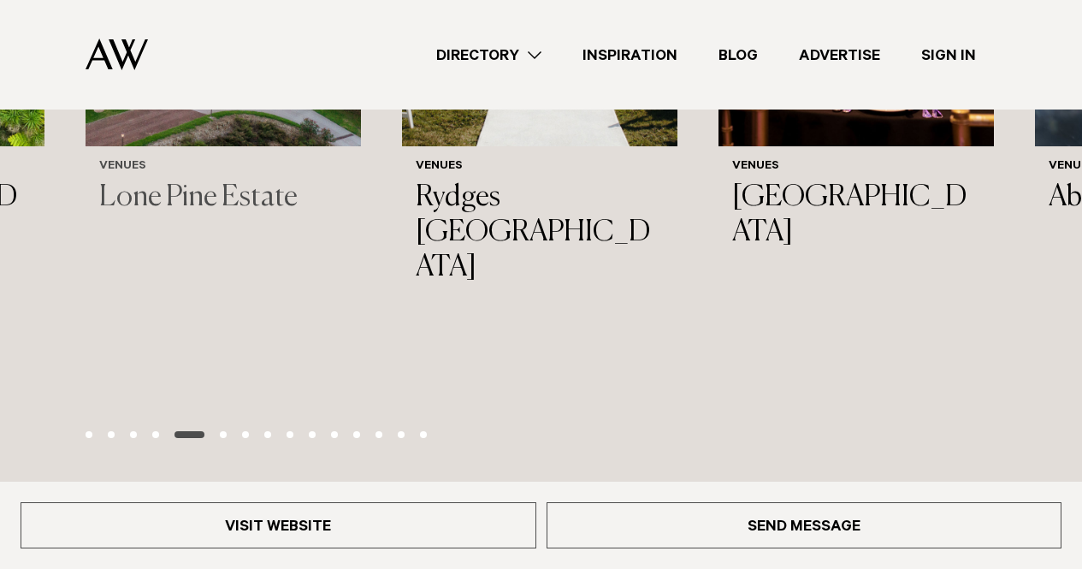
click at [256, 180] on h3 "Lone Pine Estate" at bounding box center [223, 197] width 248 height 35
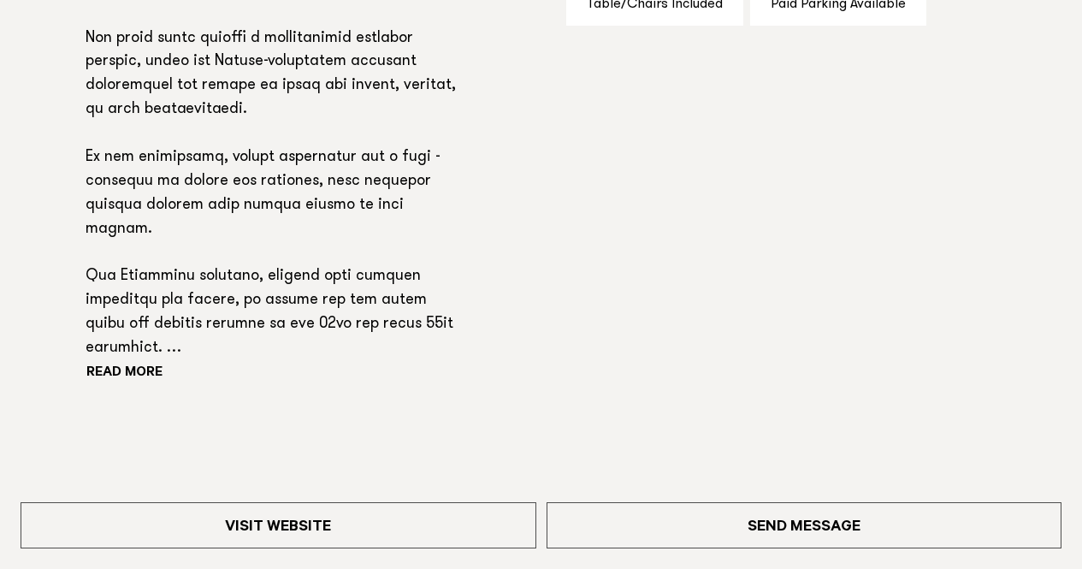
scroll to position [1368, 0]
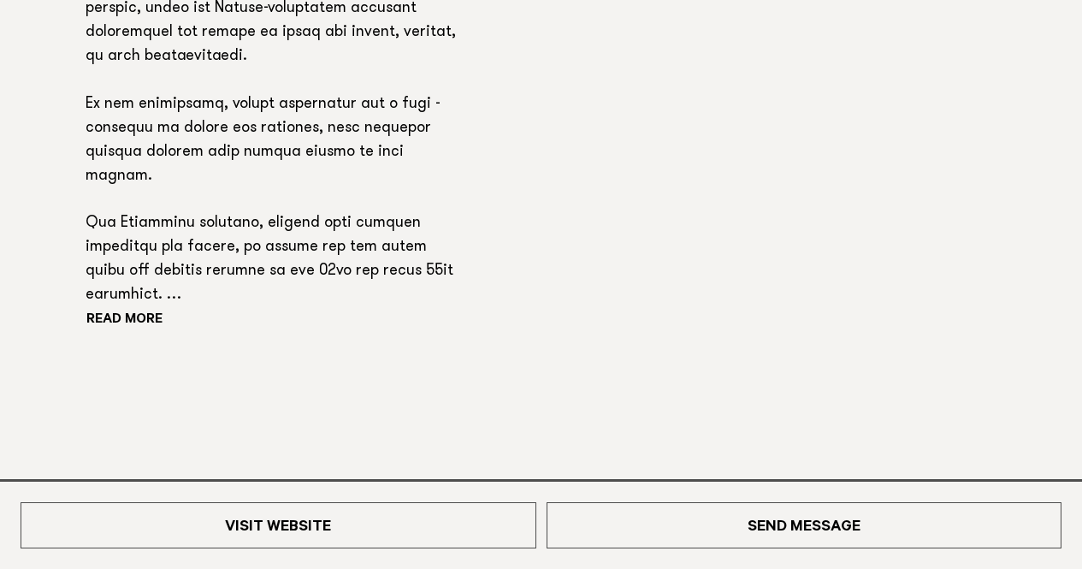
click at [143, 309] on div "Read more" at bounding box center [270, 82] width 370 height 503
click at [138, 321] on button "Read more" at bounding box center [162, 321] width 154 height 26
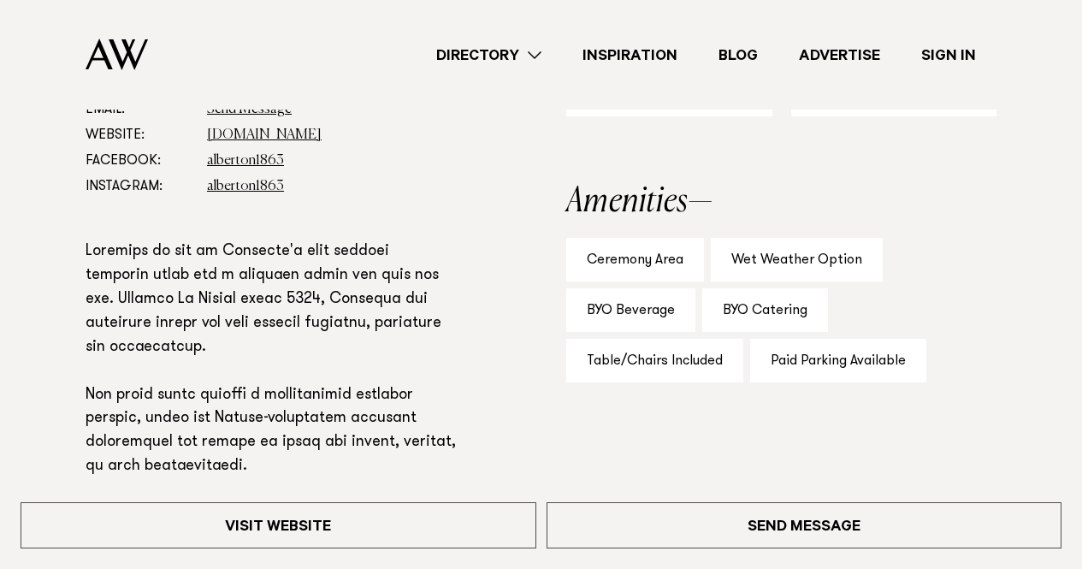
scroll to position [795, 0]
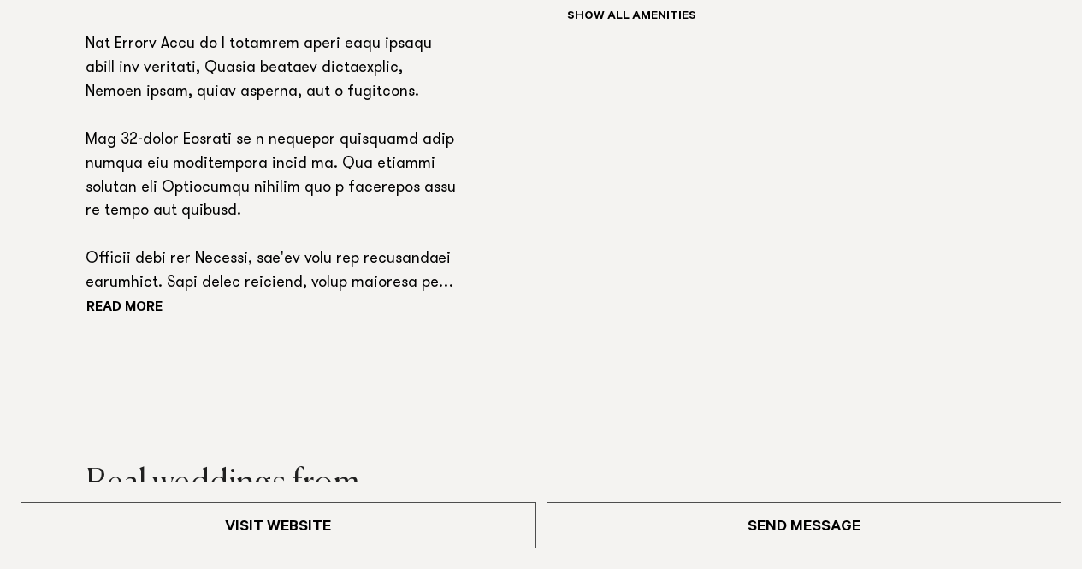
scroll to position [1354, 0]
click at [121, 300] on button "Read more" at bounding box center [162, 309] width 154 height 26
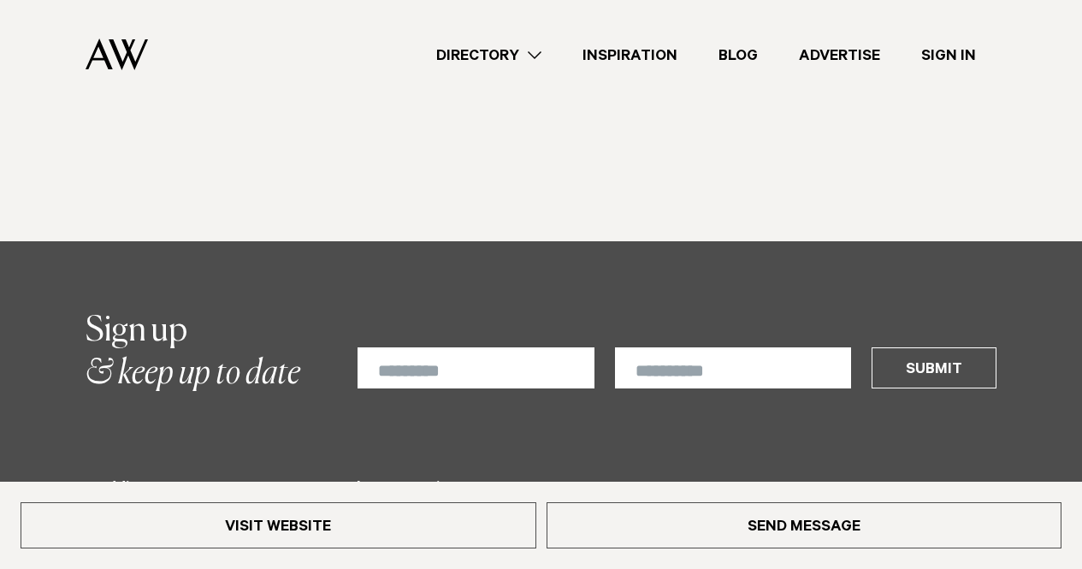
scroll to position [2697, 0]
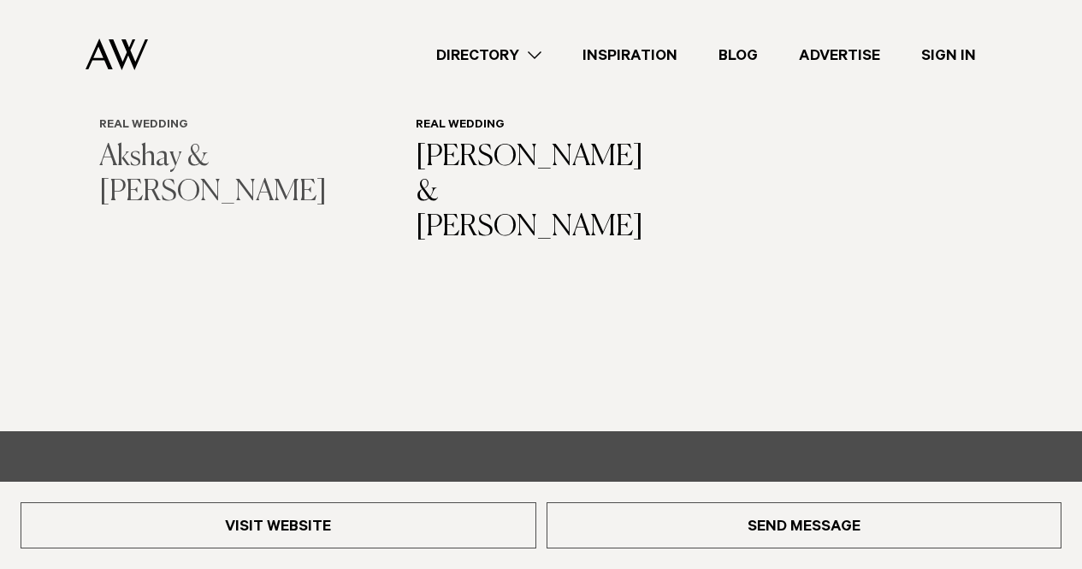
click at [256, 140] on h3 "Akshay & [PERSON_NAME]" at bounding box center [223, 175] width 248 height 70
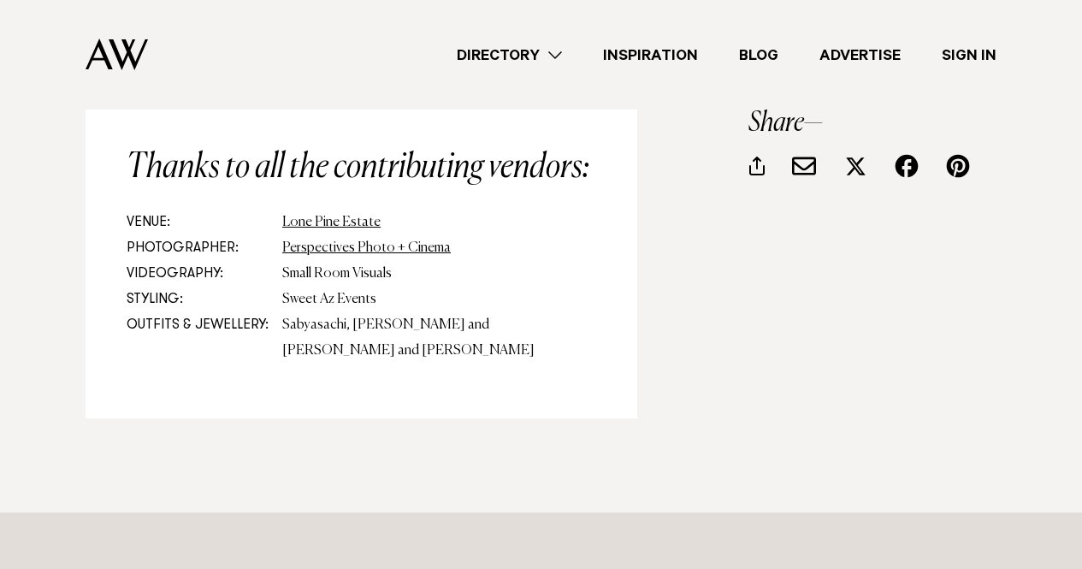
scroll to position [12141, 0]
